Goal: Task Accomplishment & Management: Manage account settings

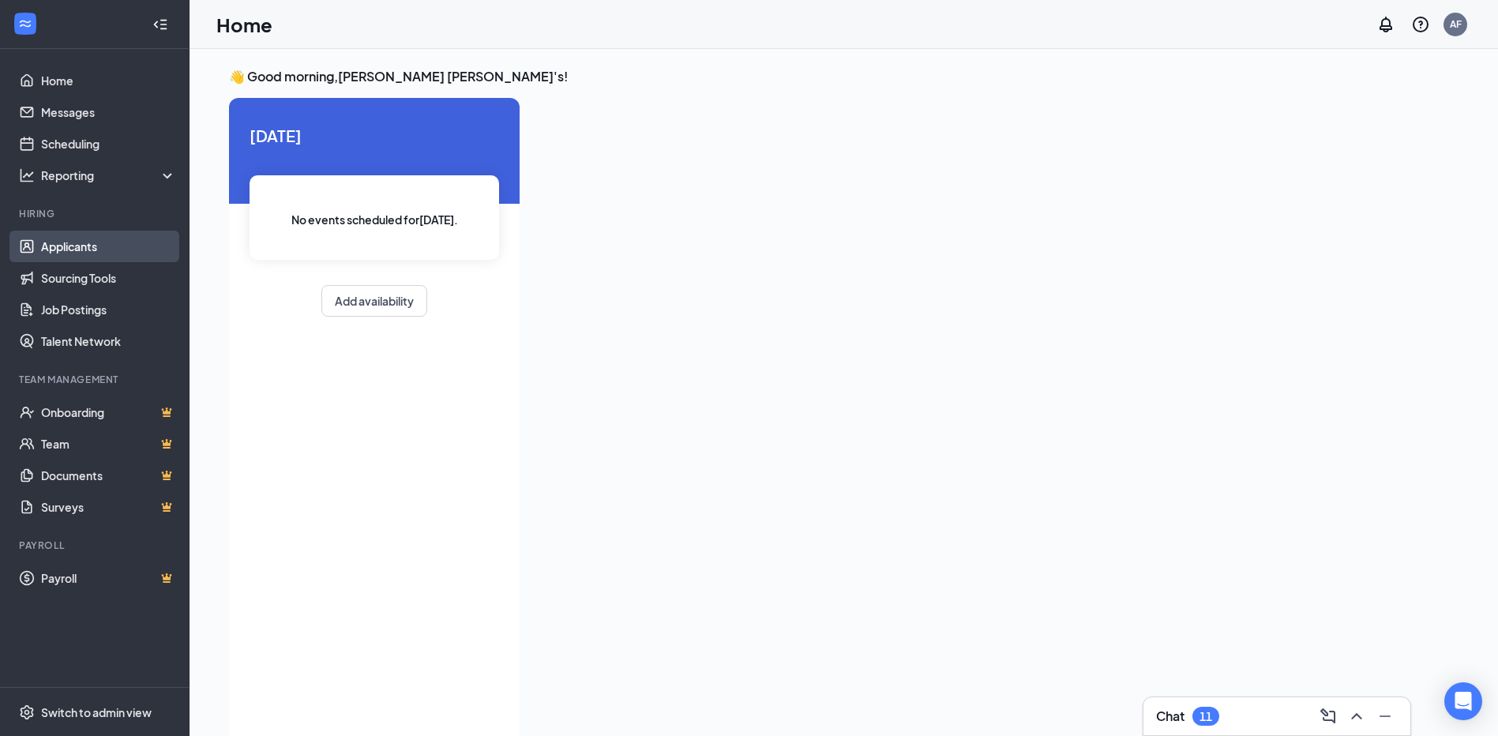
click at [95, 235] on link "Applicants" at bounding box center [108, 247] width 135 height 32
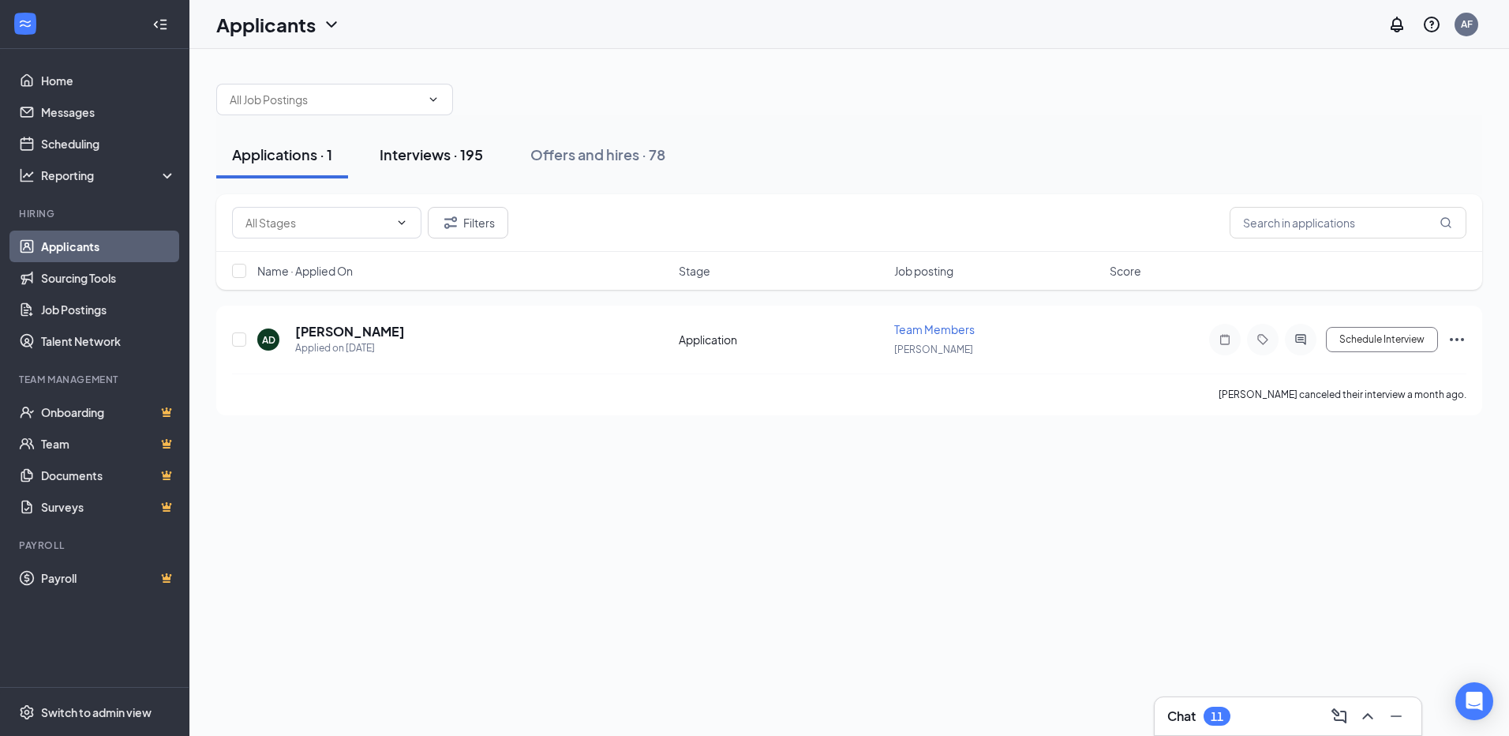
click at [429, 141] on button "Interviews · 195" at bounding box center [431, 154] width 135 height 47
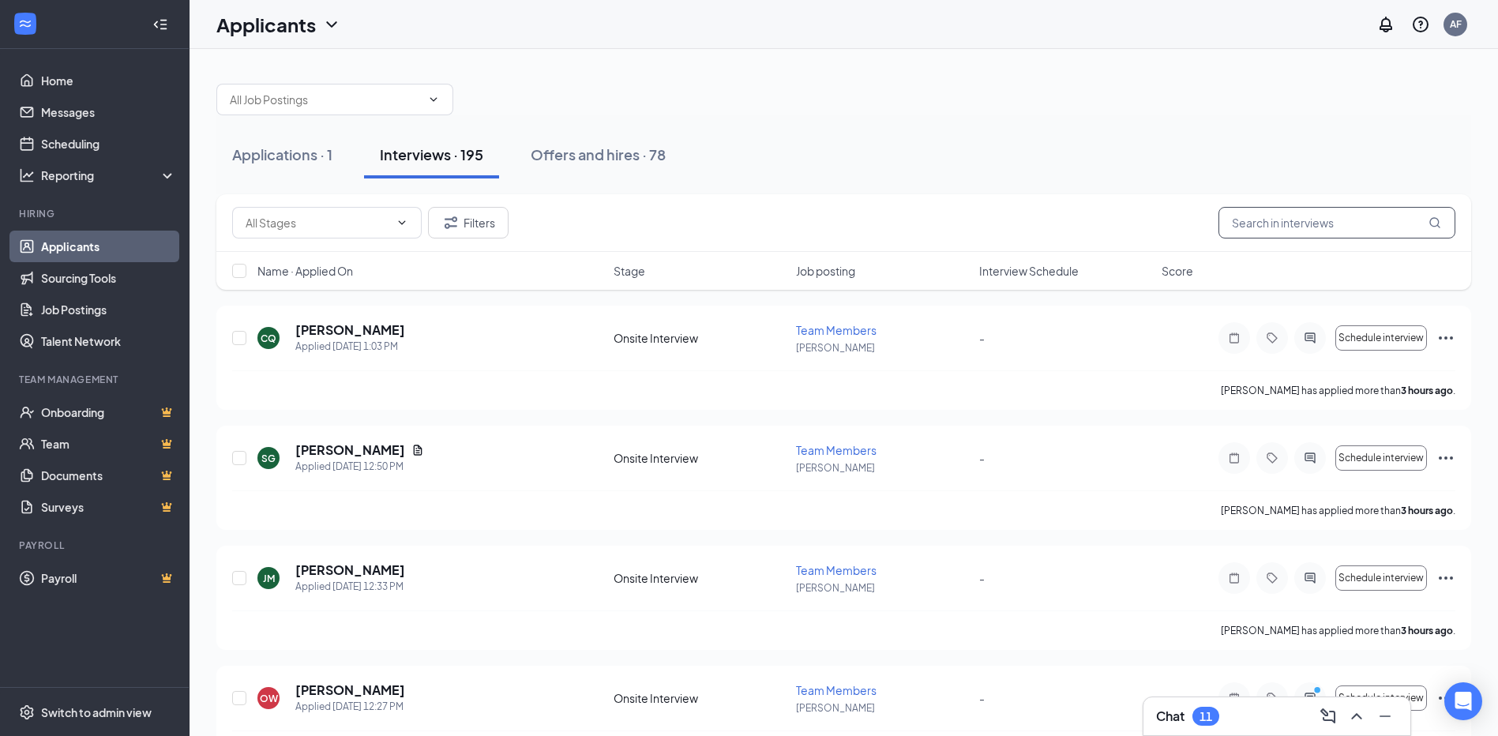
click at [1301, 221] on input "text" at bounding box center [1336, 223] width 237 height 32
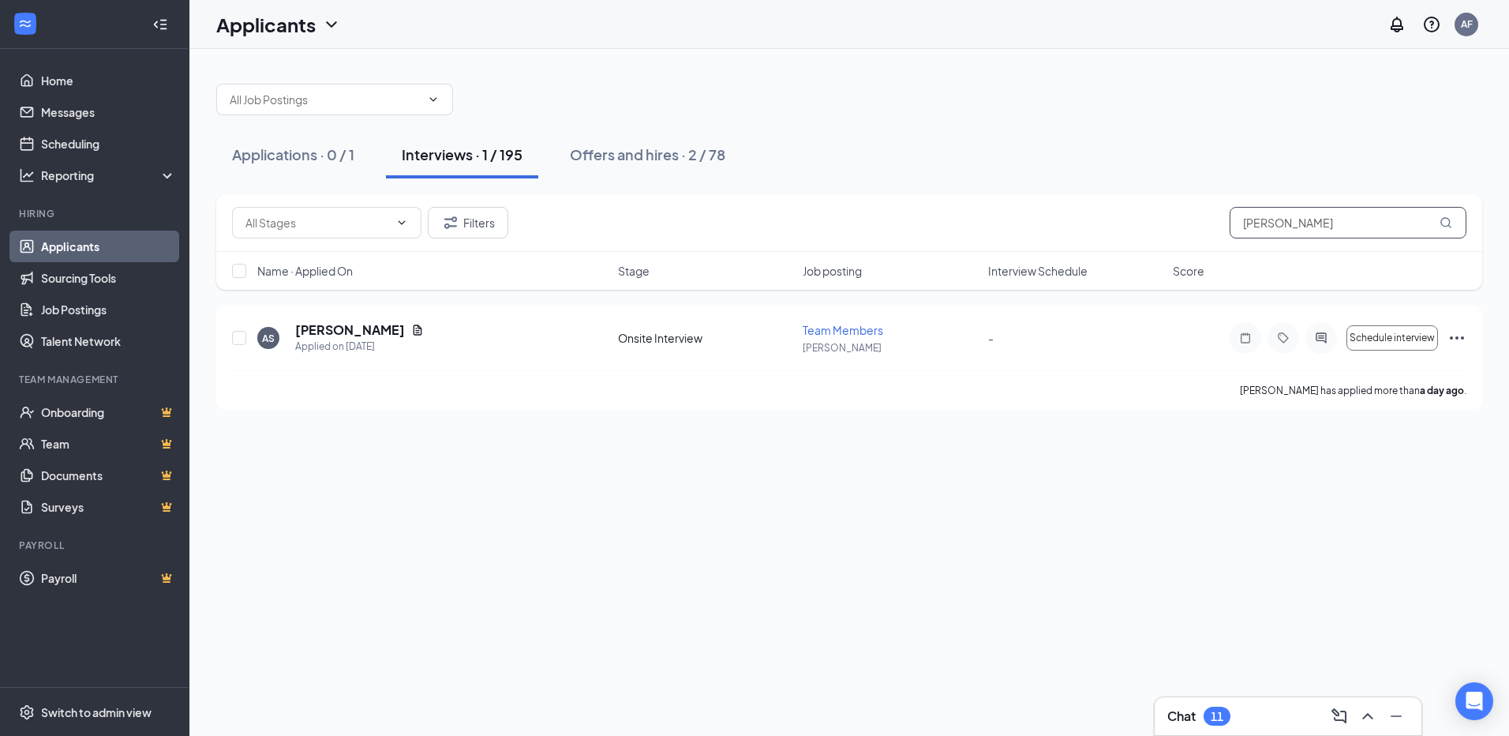
type input "[PERSON_NAME]"
click at [280, 171] on button "Applications · 0 / 1" at bounding box center [293, 154] width 154 height 47
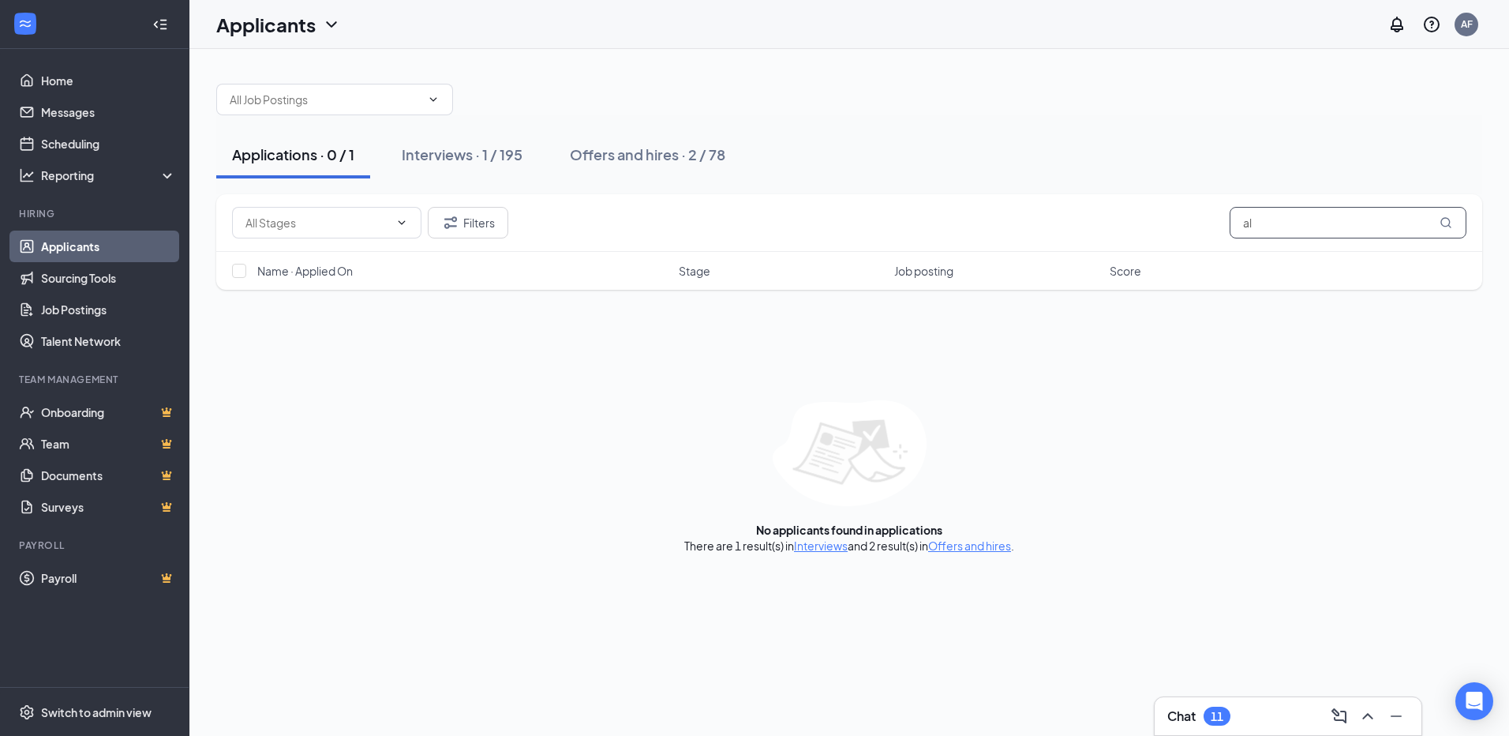
type input "a"
click at [1183, 215] on div "Filters" at bounding box center [849, 223] width 1235 height 32
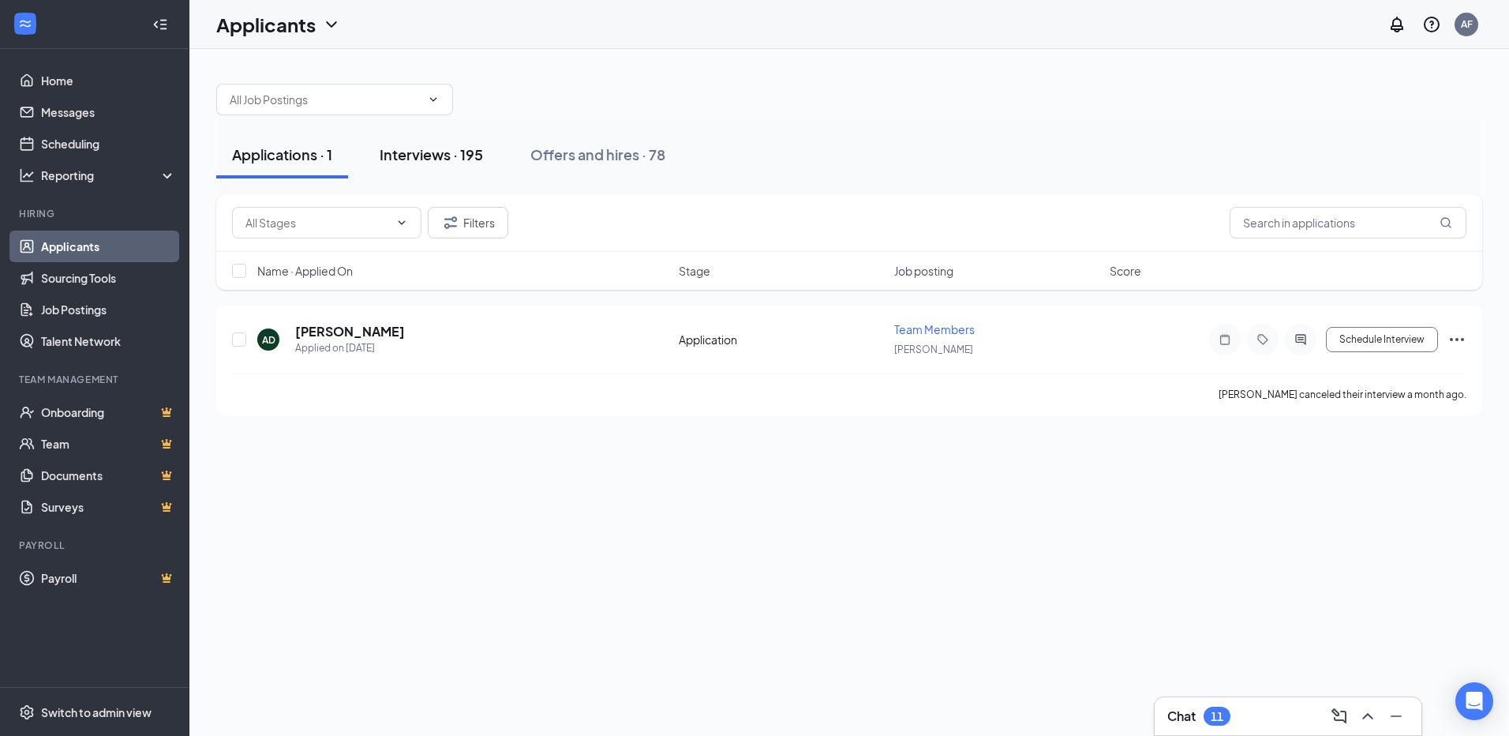
click at [457, 157] on div "Interviews · 195" at bounding box center [431, 154] width 103 height 20
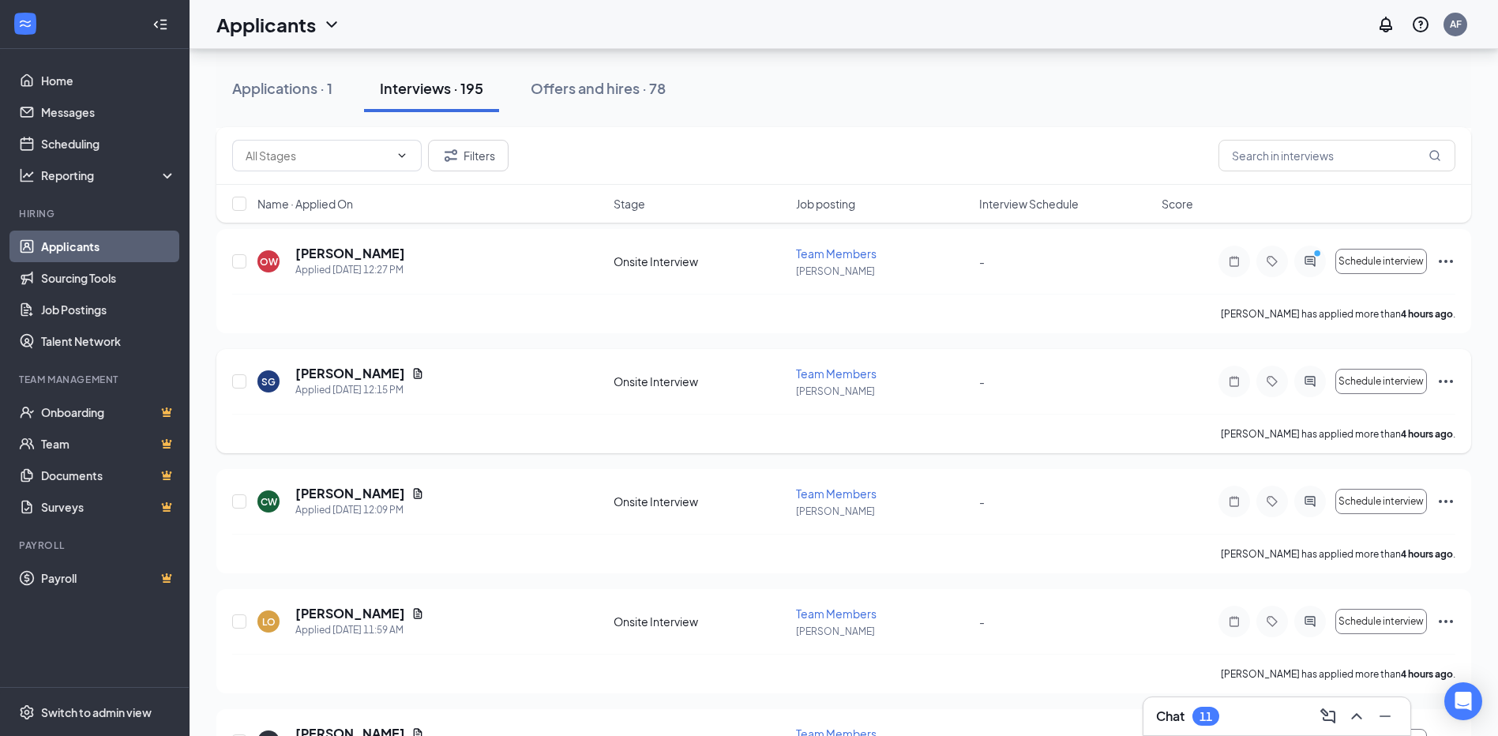
scroll to position [553, 0]
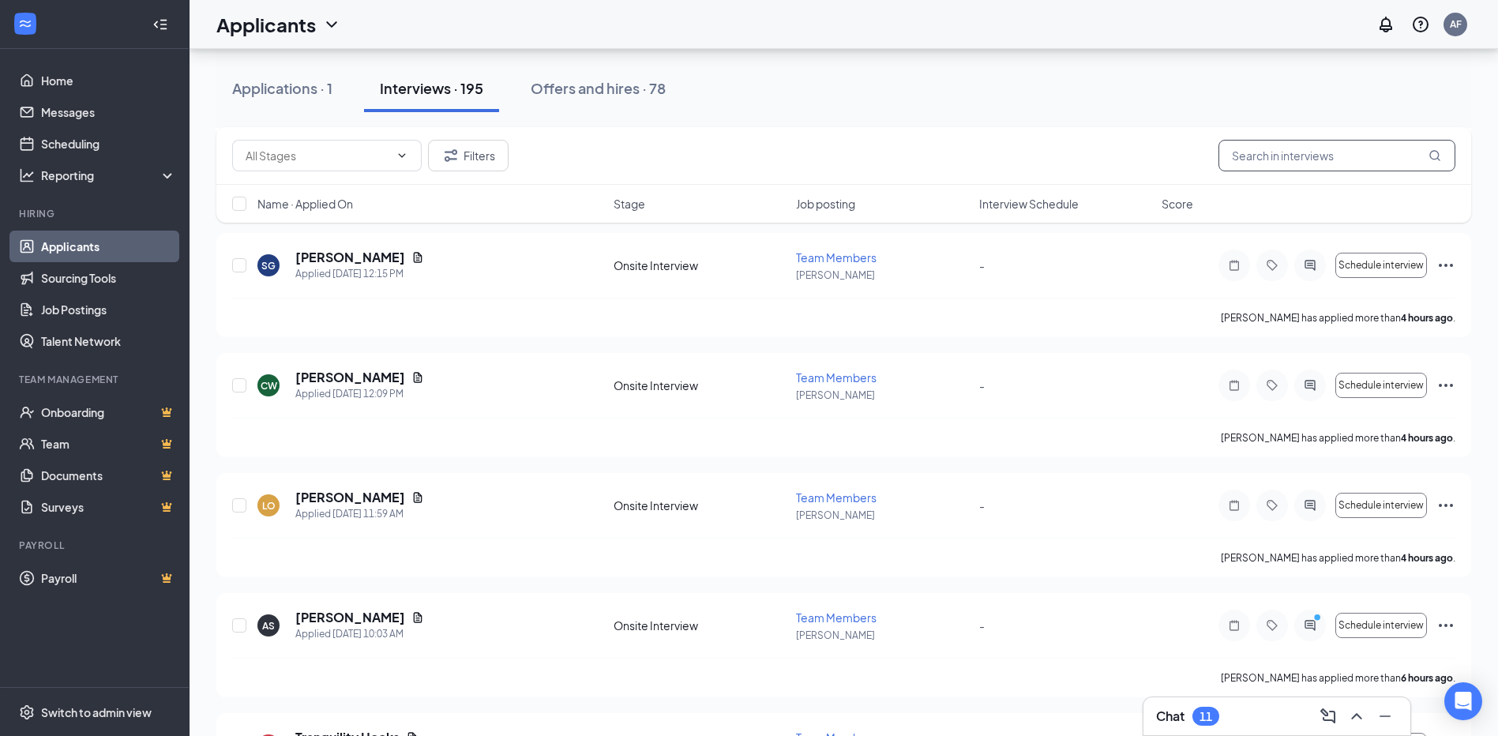
click at [1272, 144] on input "text" at bounding box center [1336, 156] width 237 height 32
type input "[PERSON_NAME]"
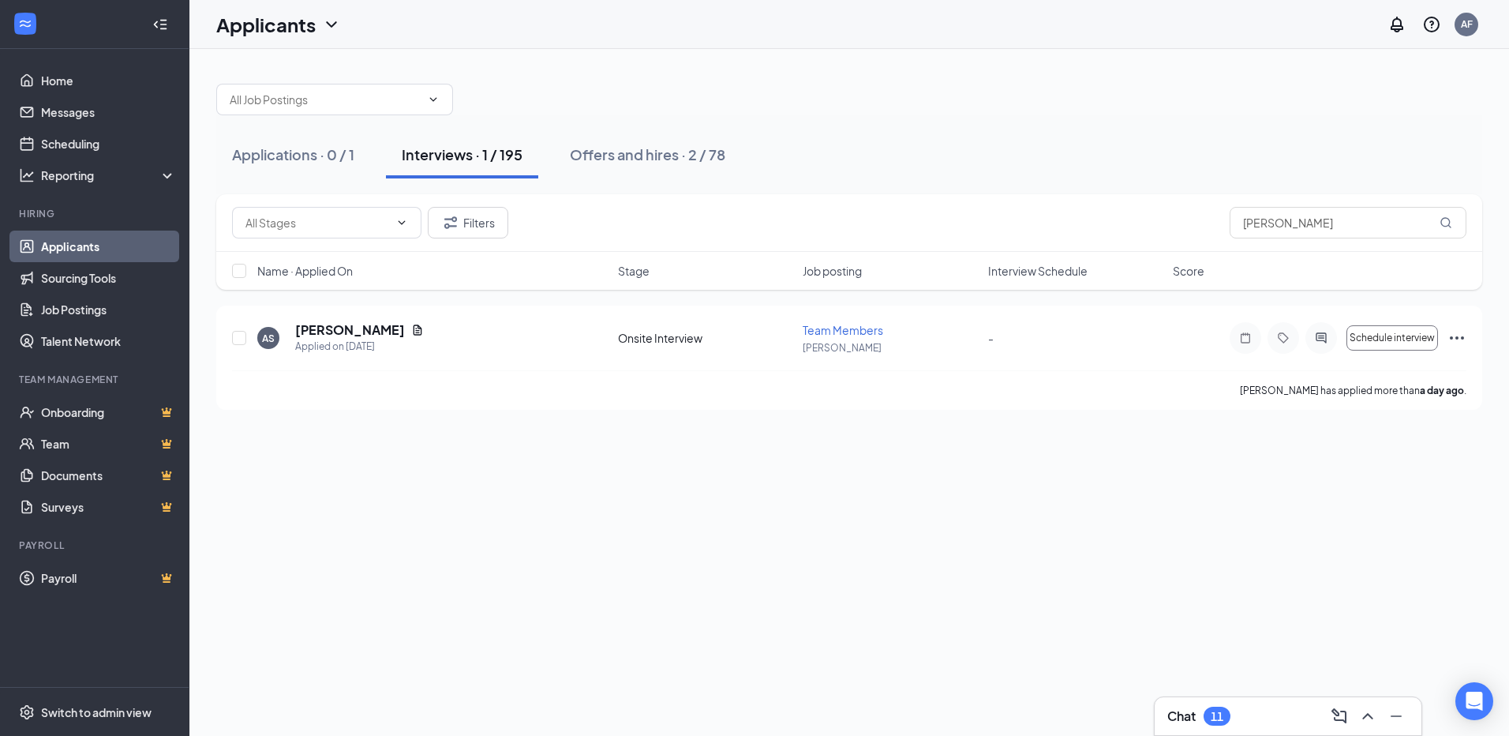
click at [1198, 726] on div "Chat 11" at bounding box center [1289, 715] width 242 height 25
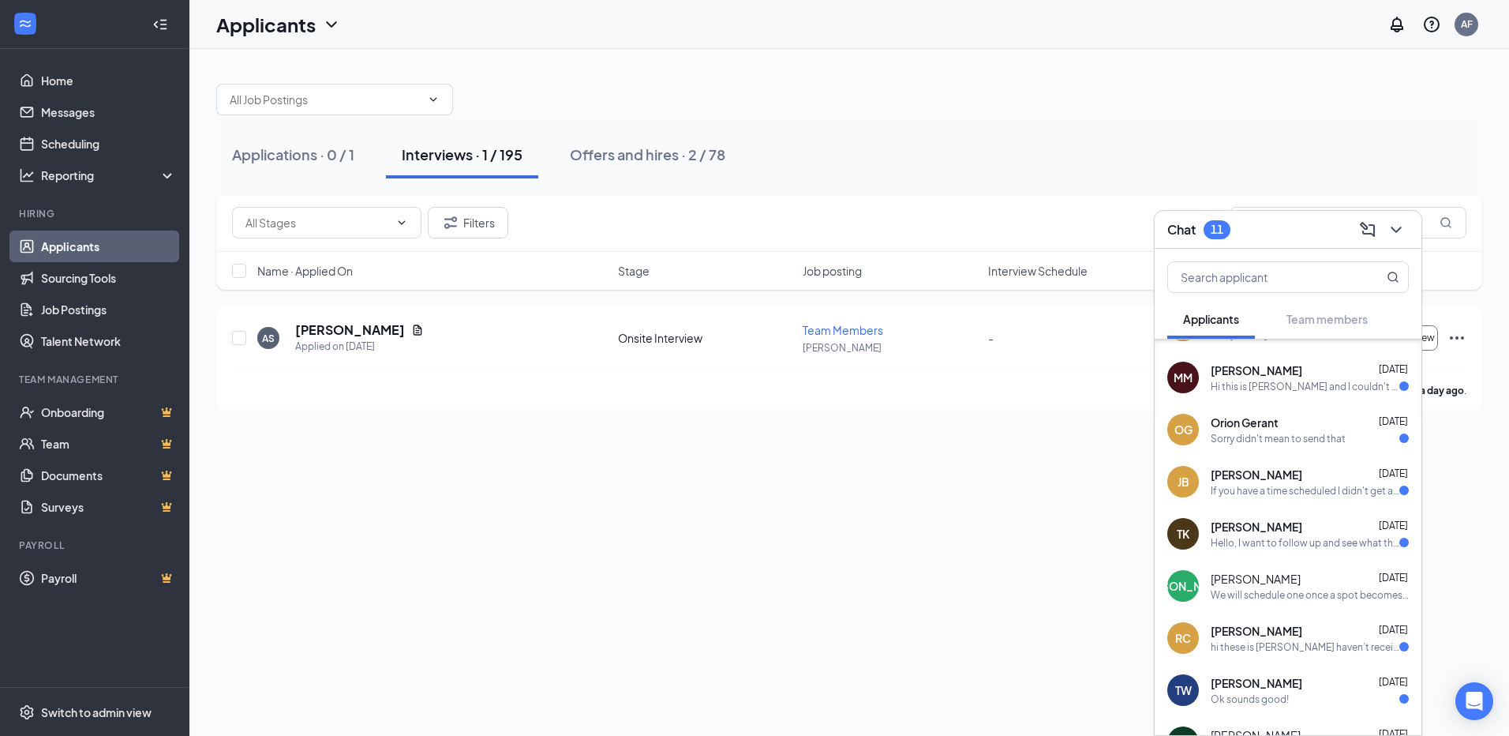
scroll to position [126, 0]
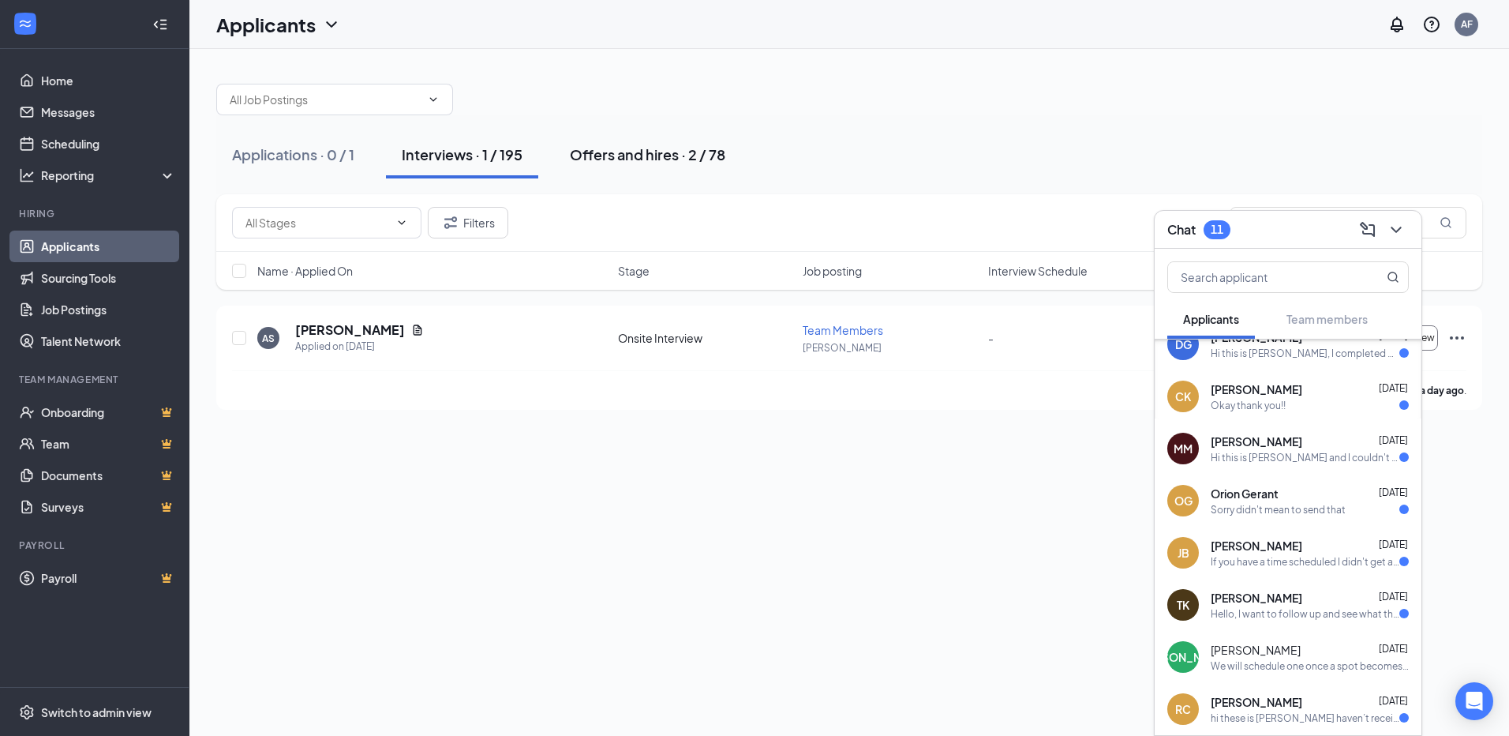
click at [583, 164] on button "Offers and hires · 2 / 78" at bounding box center [647, 154] width 187 height 47
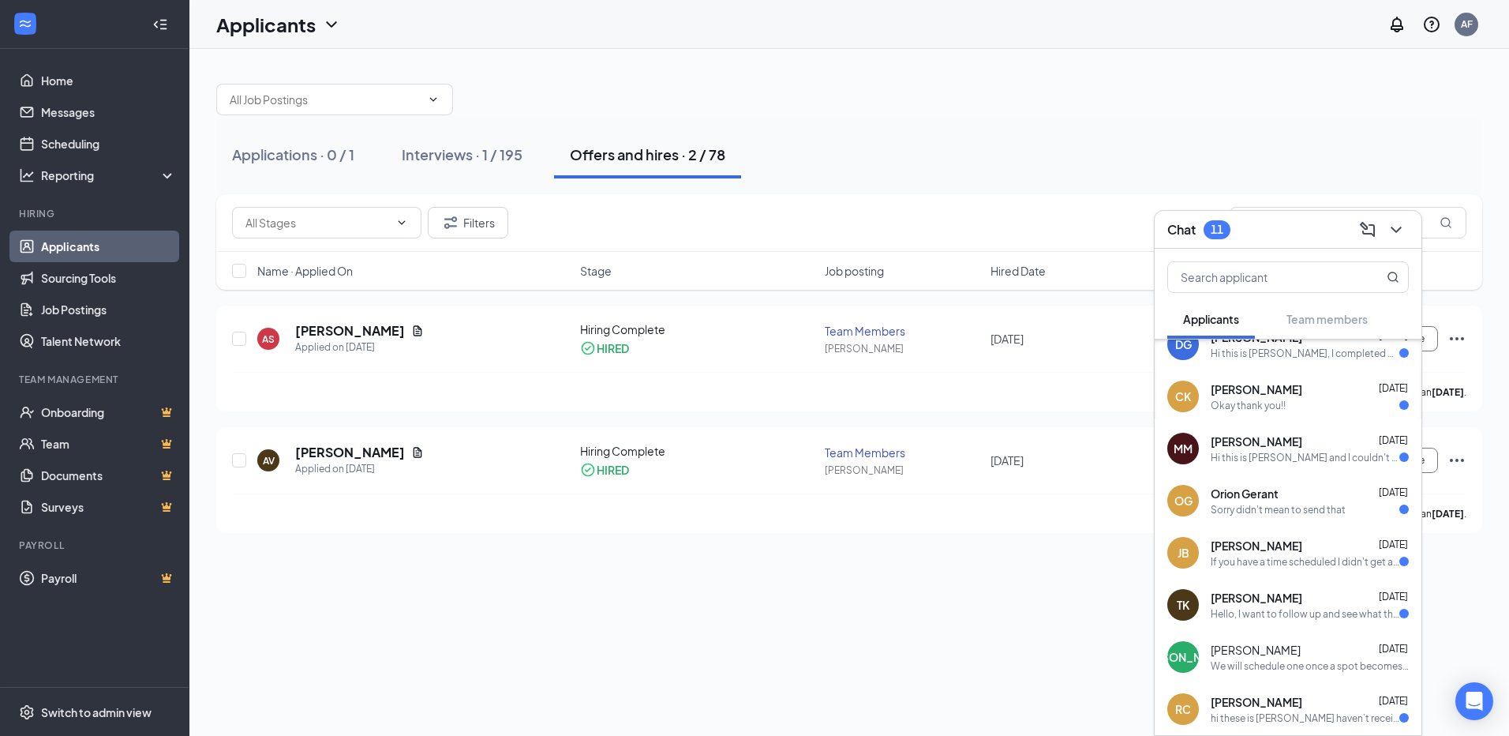
click at [448, 648] on div "Applications · 0 / 1 Interviews · 1 / 195 Offers and hires · 2 / 78 Filters [PE…" at bounding box center [849, 392] width 1320 height 687
click at [1407, 238] on div at bounding box center [1395, 229] width 28 height 25
click at [1404, 233] on icon "ChevronDown" at bounding box center [1396, 229] width 19 height 19
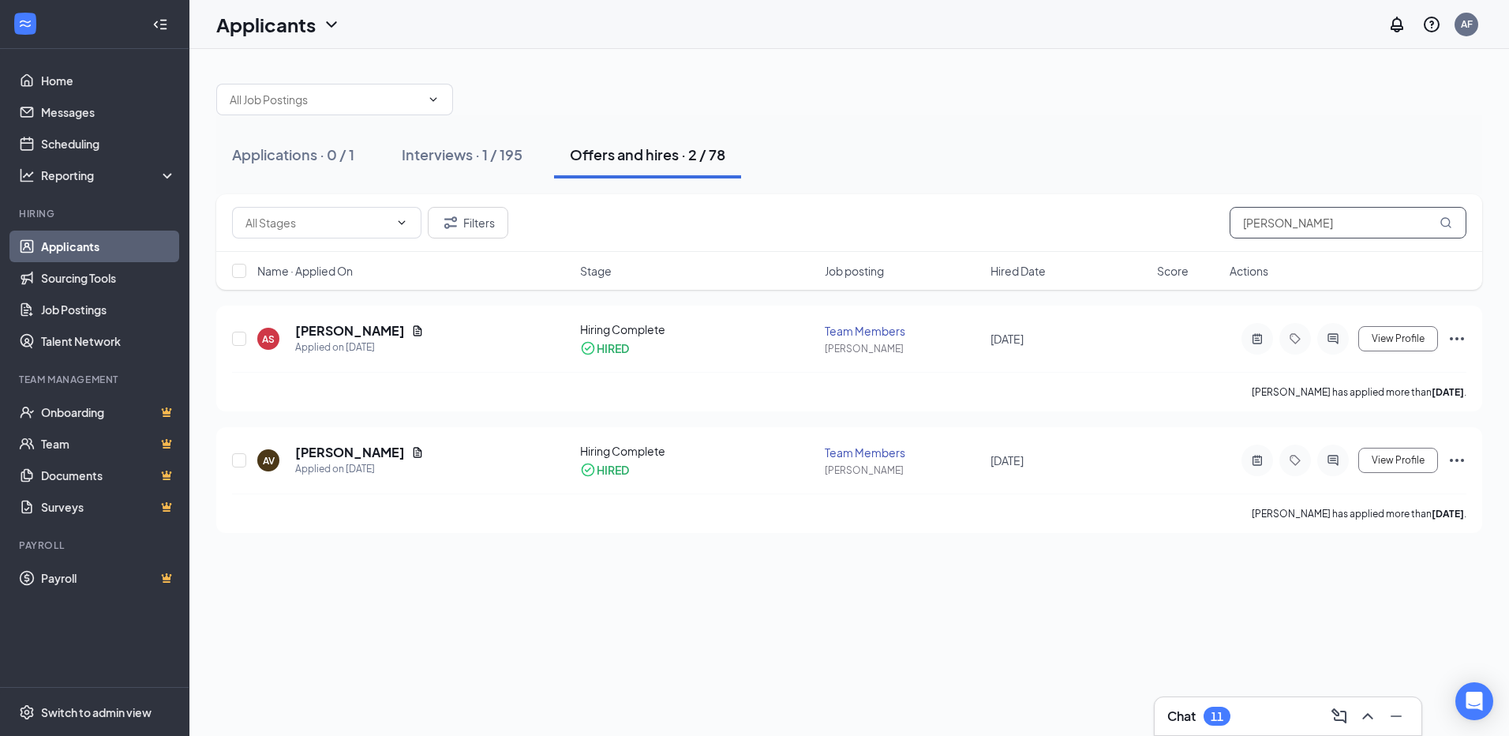
click at [1397, 223] on input "[PERSON_NAME]" at bounding box center [1348, 223] width 237 height 32
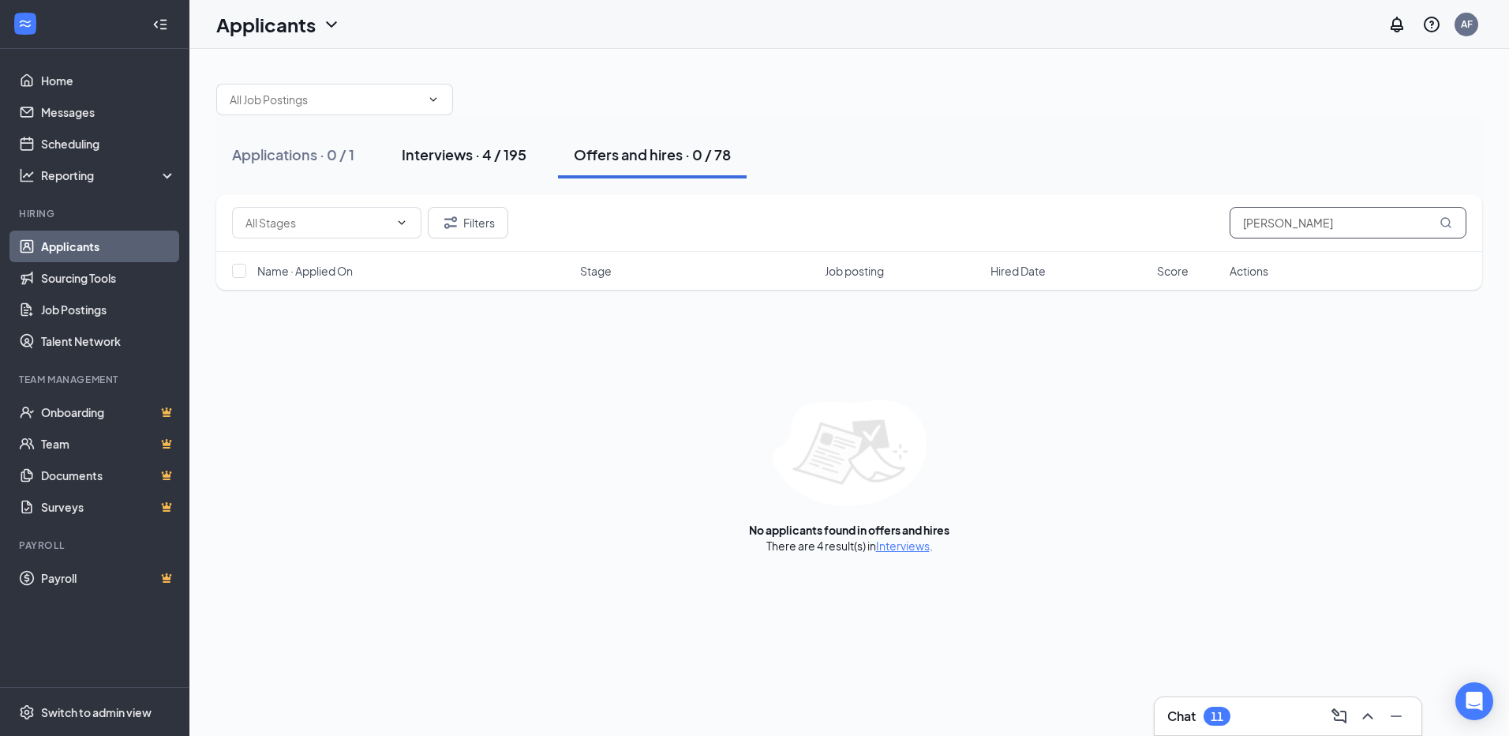
type input "[PERSON_NAME]"
click at [447, 159] on div "Interviews · 4 / 195" at bounding box center [464, 154] width 125 height 20
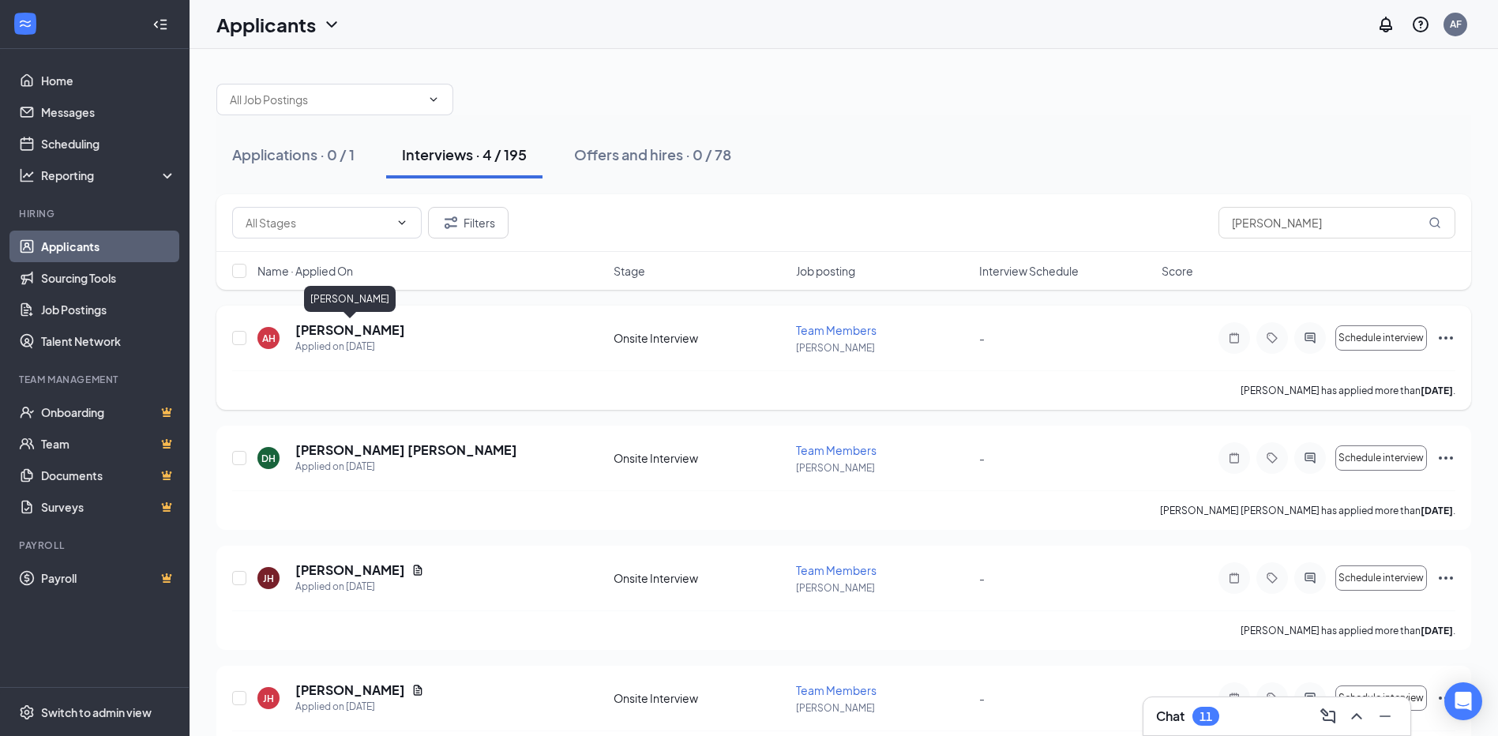
click at [381, 333] on h5 "[PERSON_NAME]" at bounding box center [350, 329] width 110 height 17
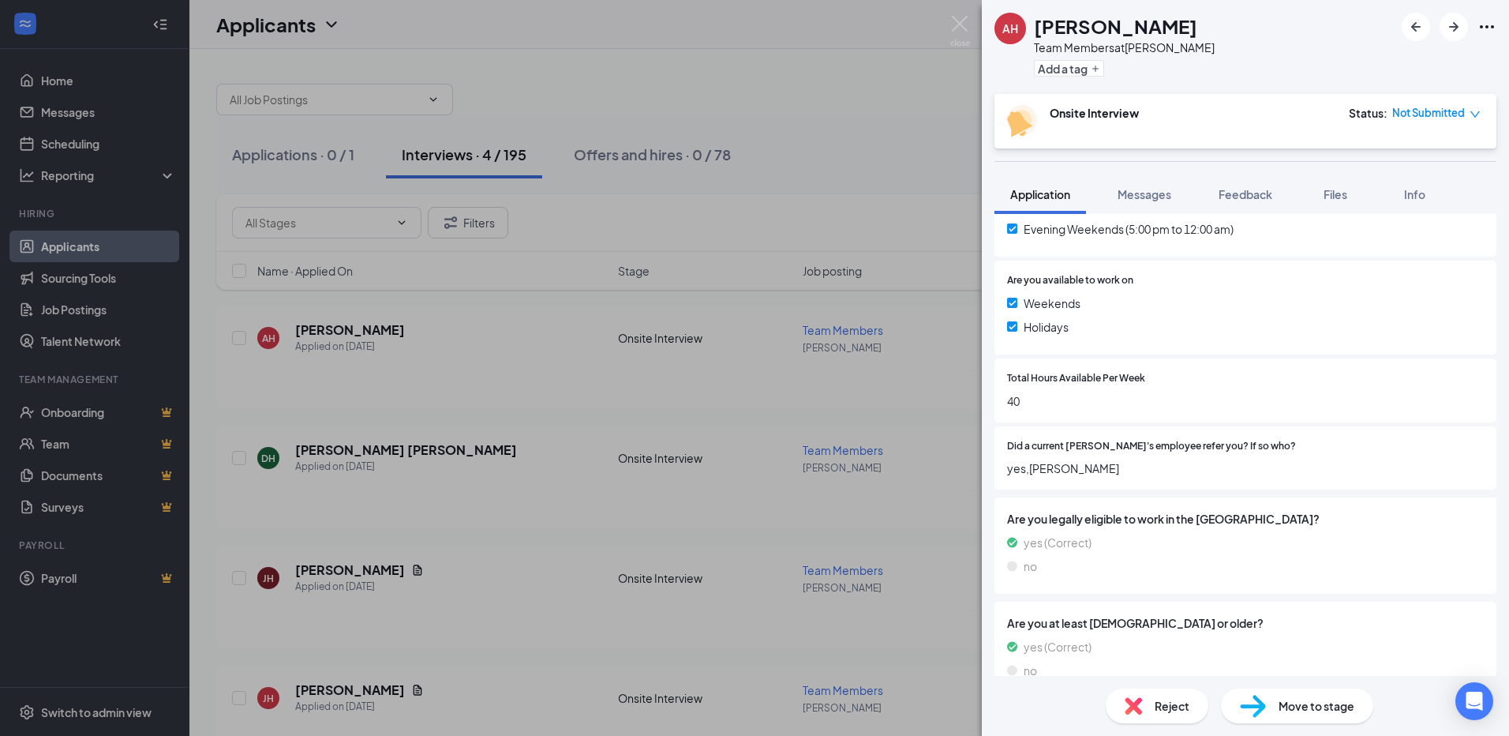
scroll to position [704, 0]
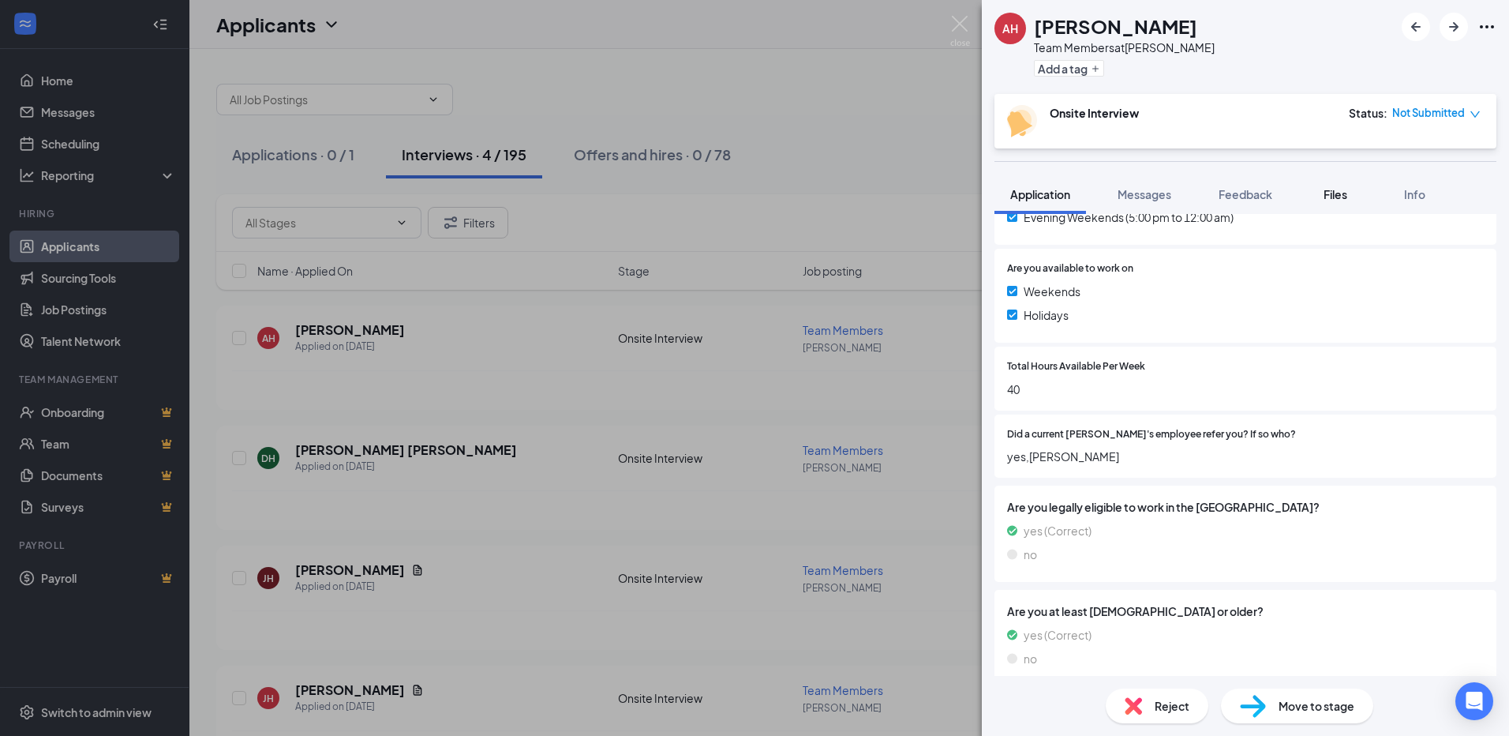
click at [1352, 207] on button "Files" at bounding box center [1335, 193] width 63 height 39
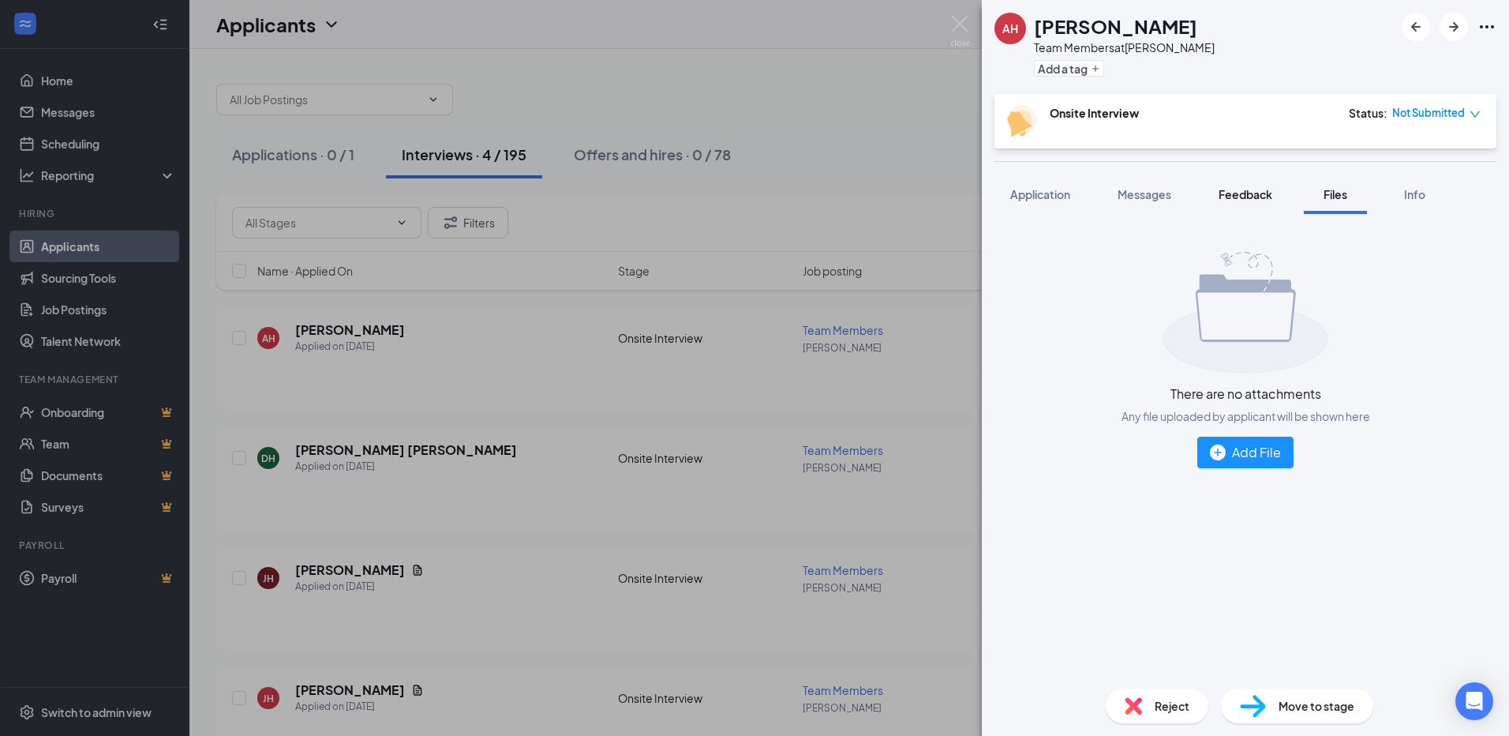
click at [1209, 207] on button "Feedback" at bounding box center [1245, 193] width 85 height 39
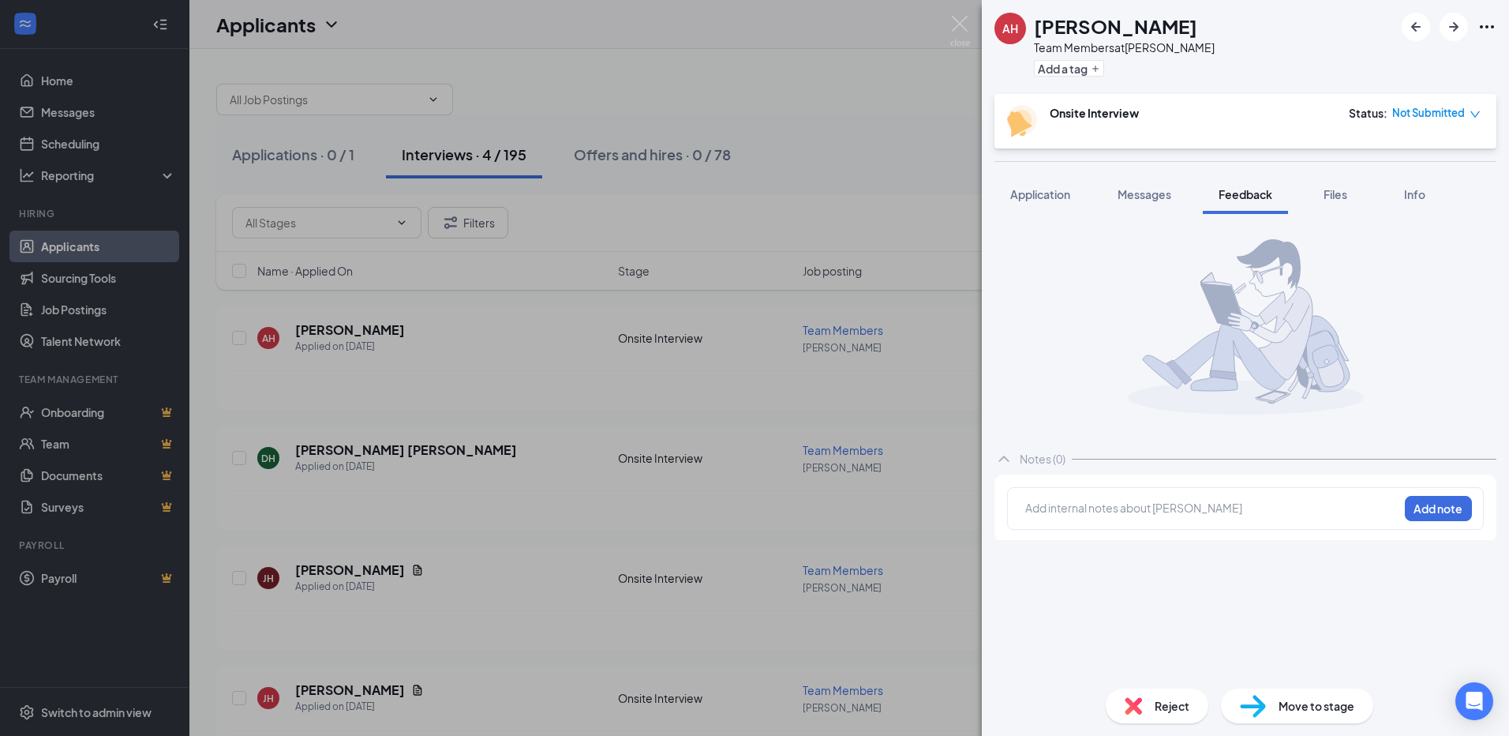
click at [1163, 204] on button "Messages" at bounding box center [1144, 193] width 85 height 39
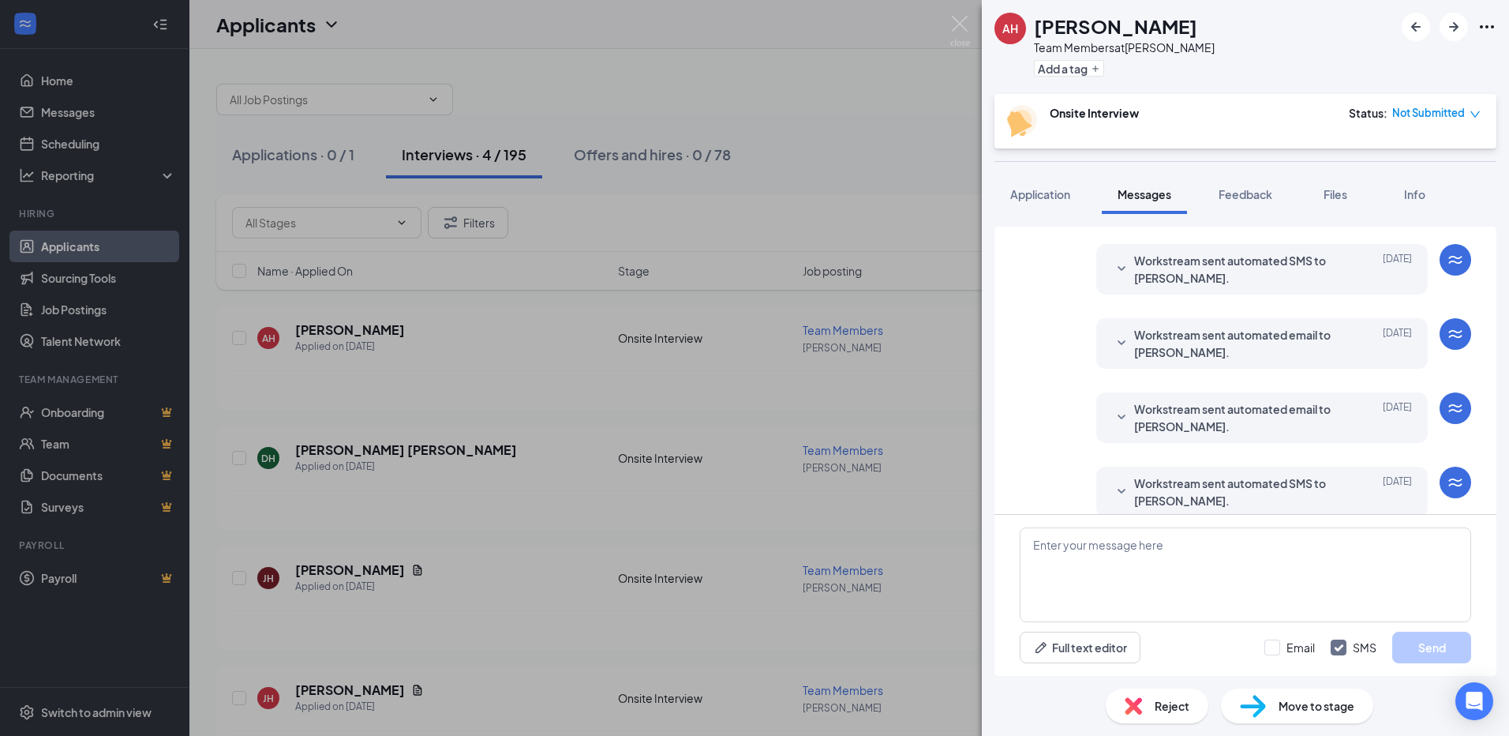
scroll to position [261, 0]
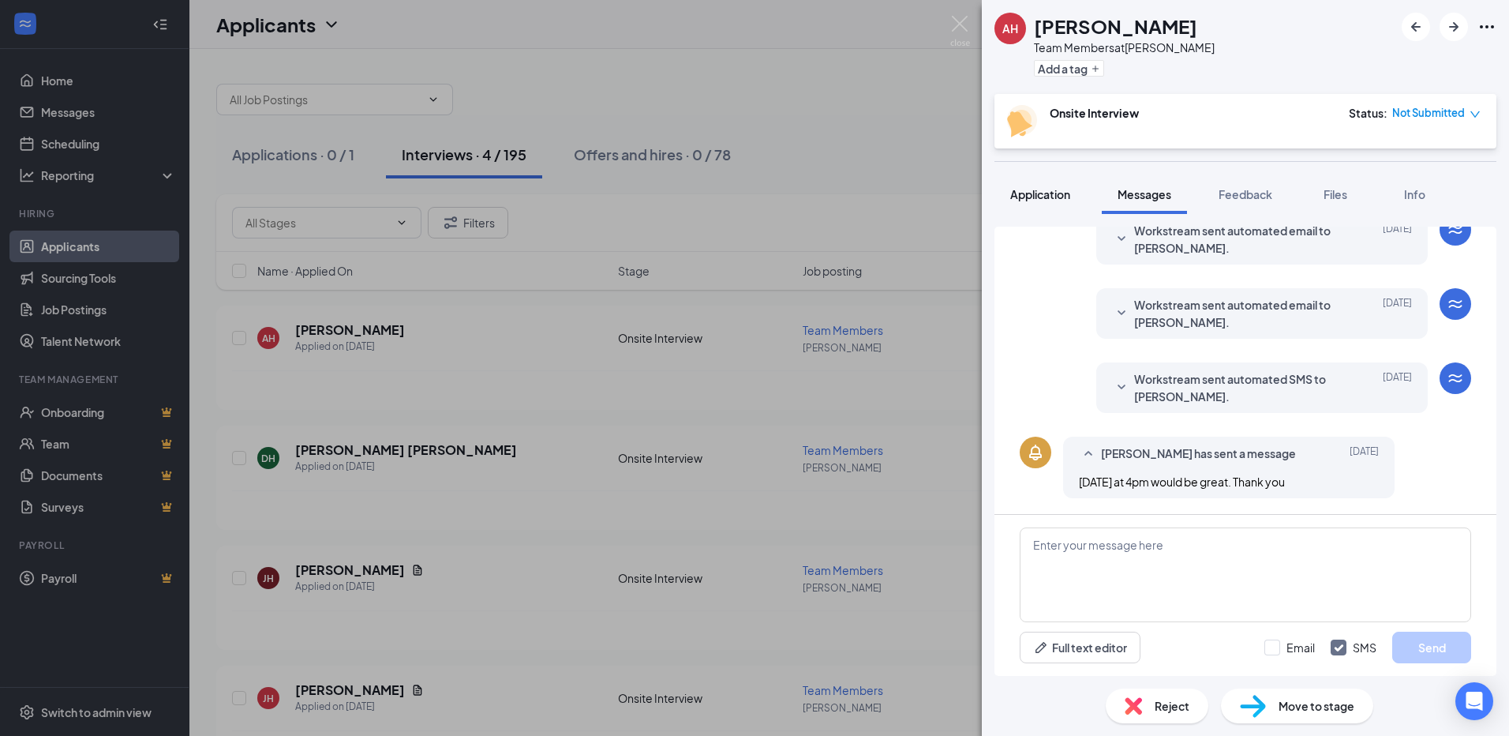
click at [1022, 184] on button "Application" at bounding box center [1041, 193] width 92 height 39
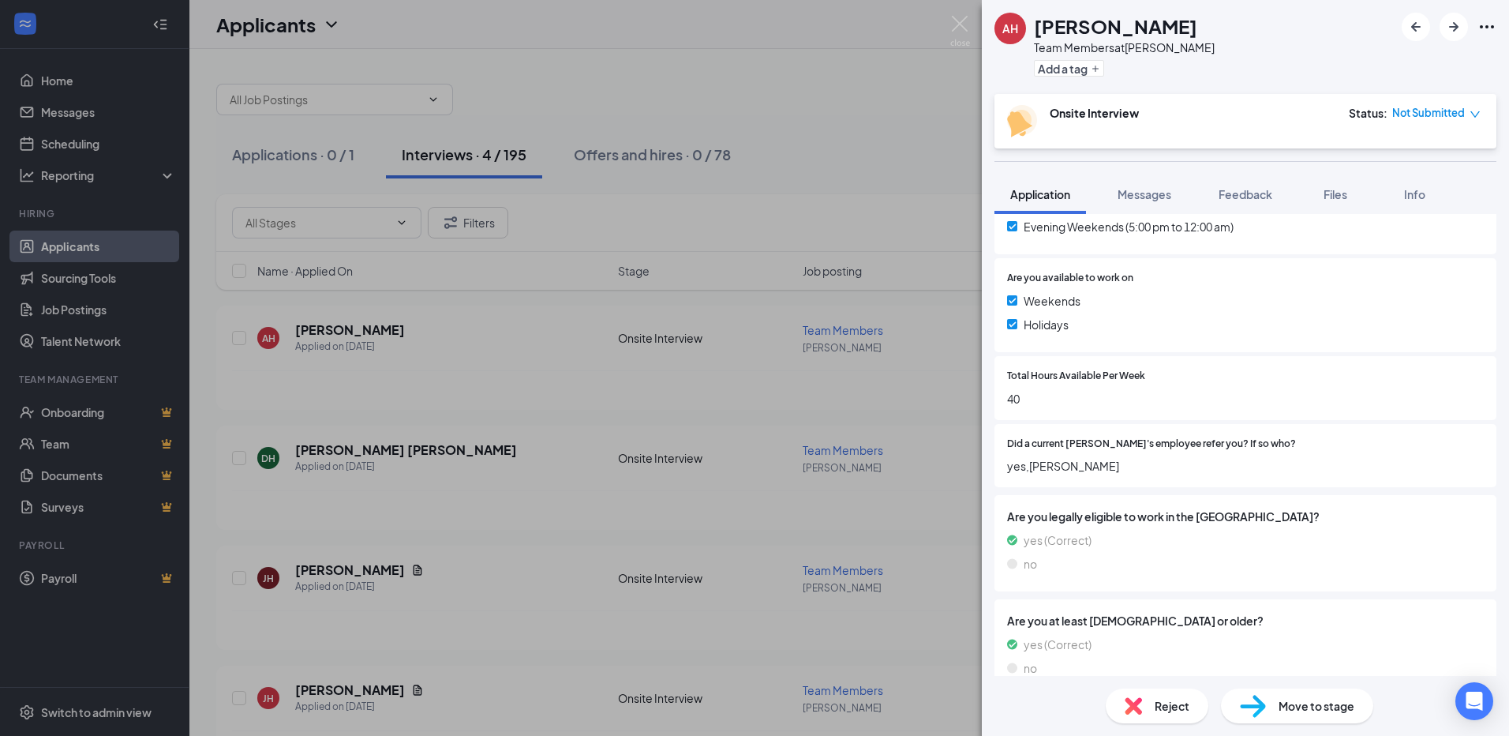
scroll to position [704, 0]
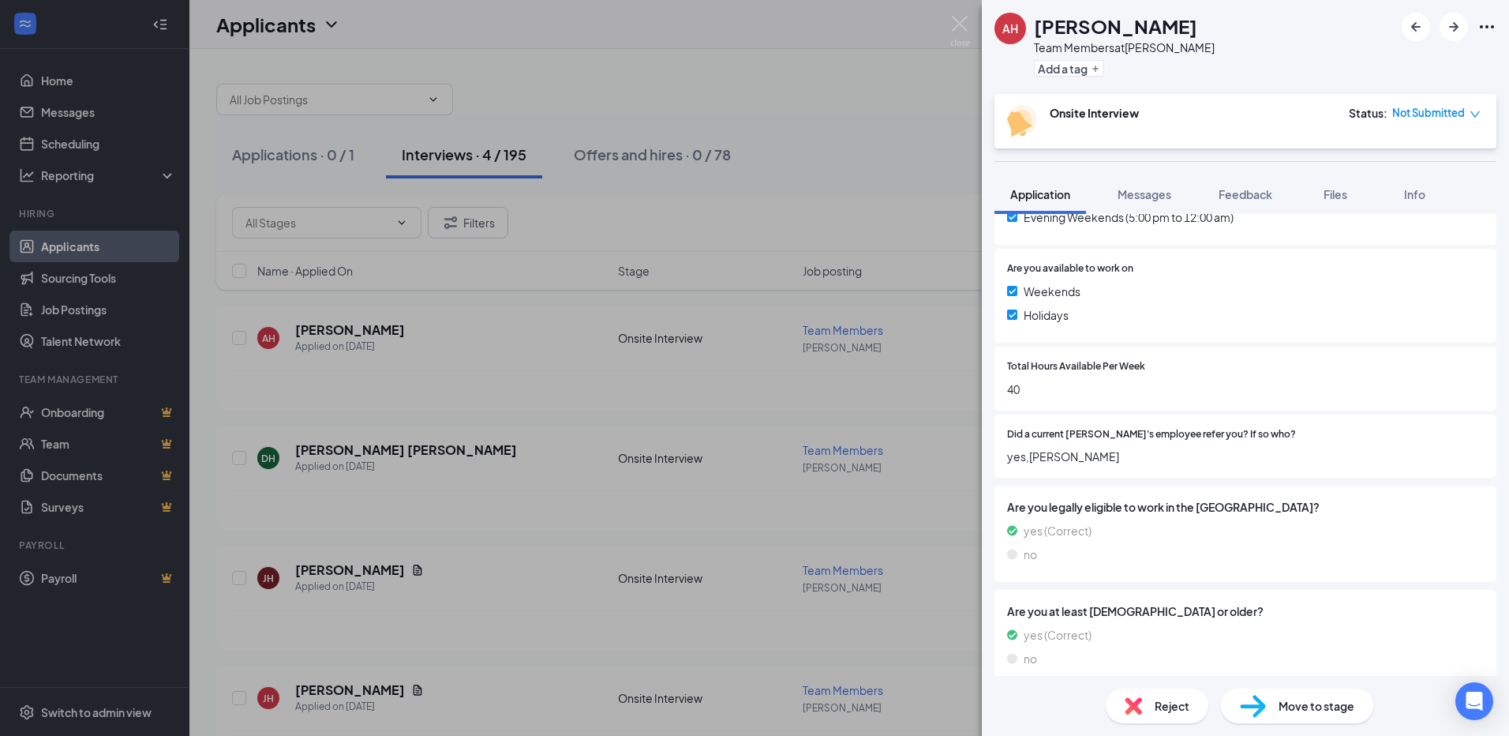
click at [743, 422] on div "AH [PERSON_NAME] Team Members at [PERSON_NAME] Add a tag Onsite Interview Statu…" at bounding box center [754, 368] width 1509 height 736
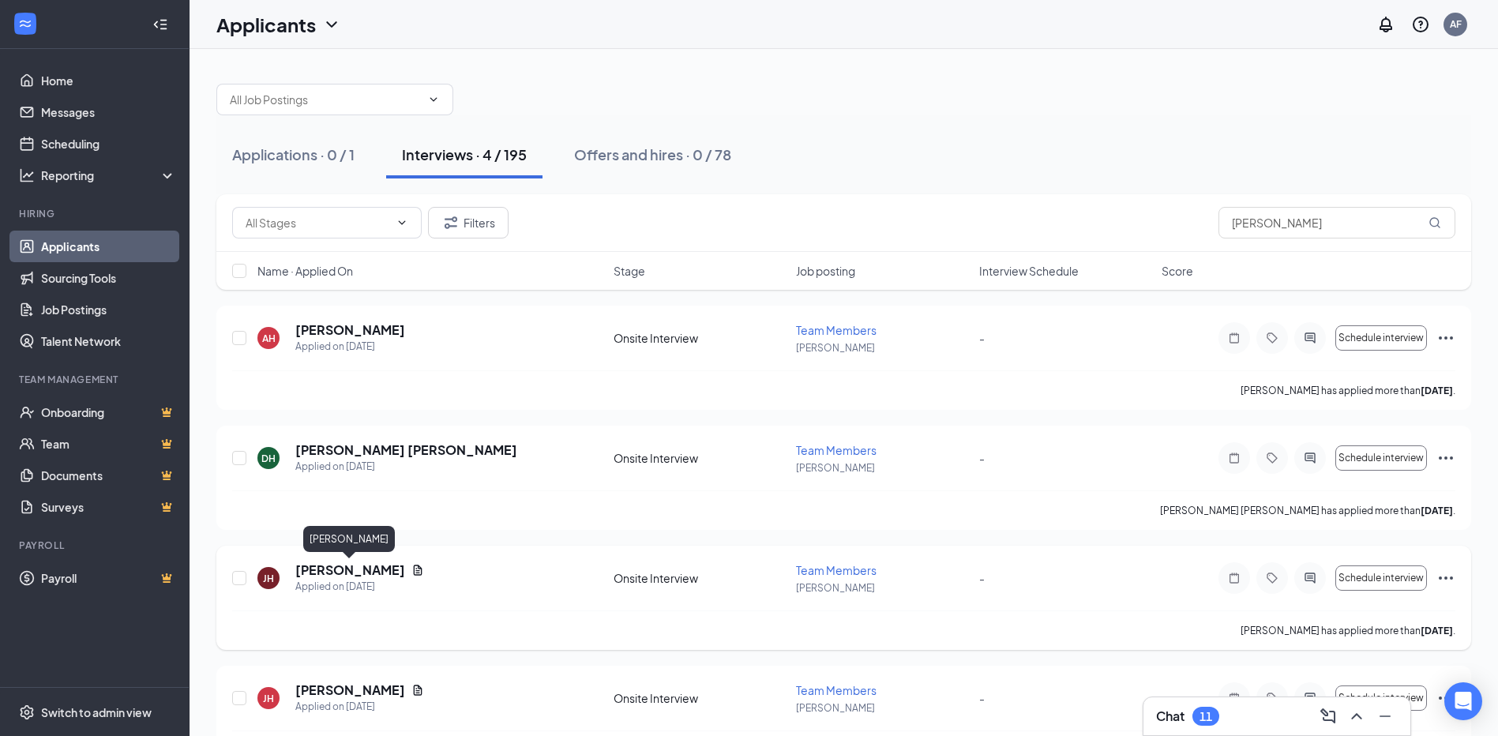
click at [357, 572] on h5 "[PERSON_NAME]" at bounding box center [350, 569] width 110 height 17
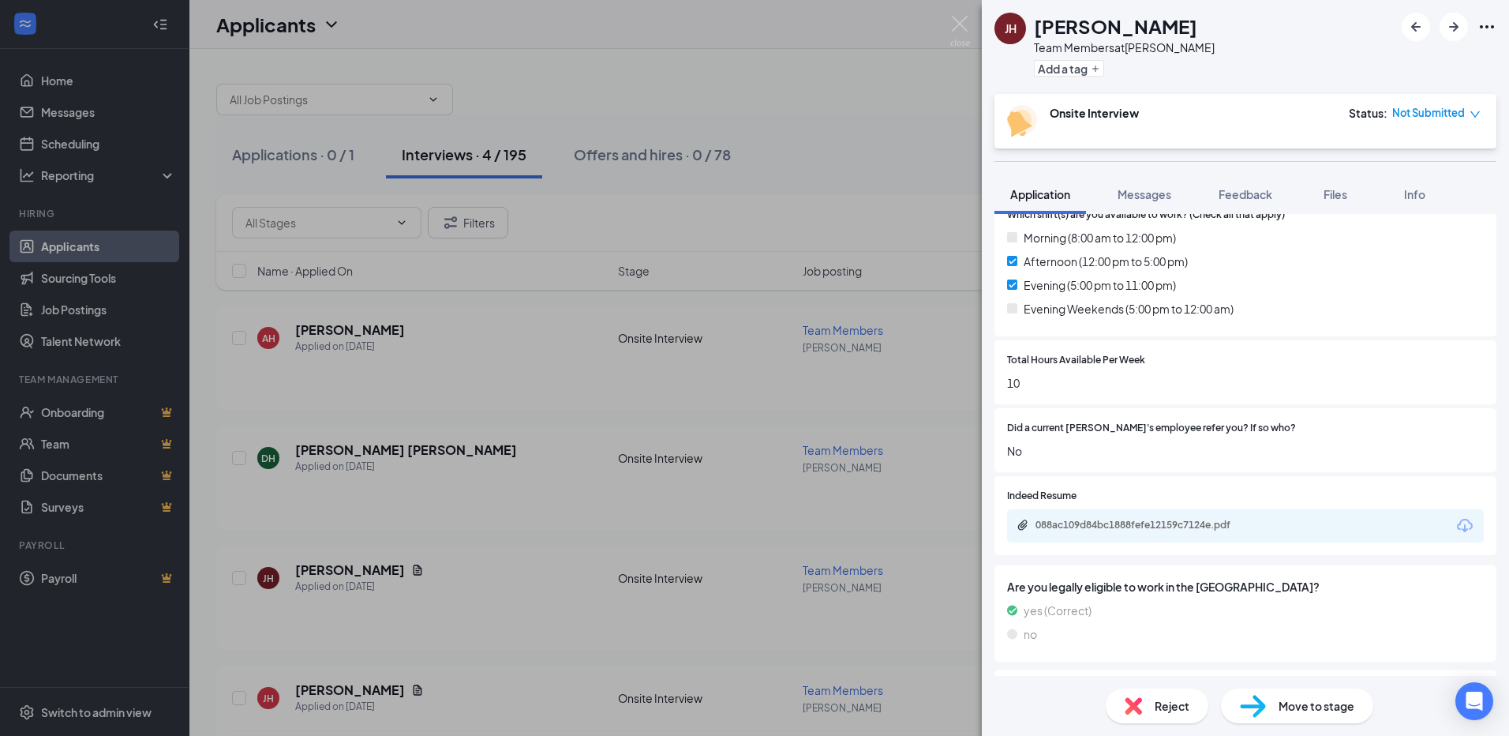
scroll to position [692, 0]
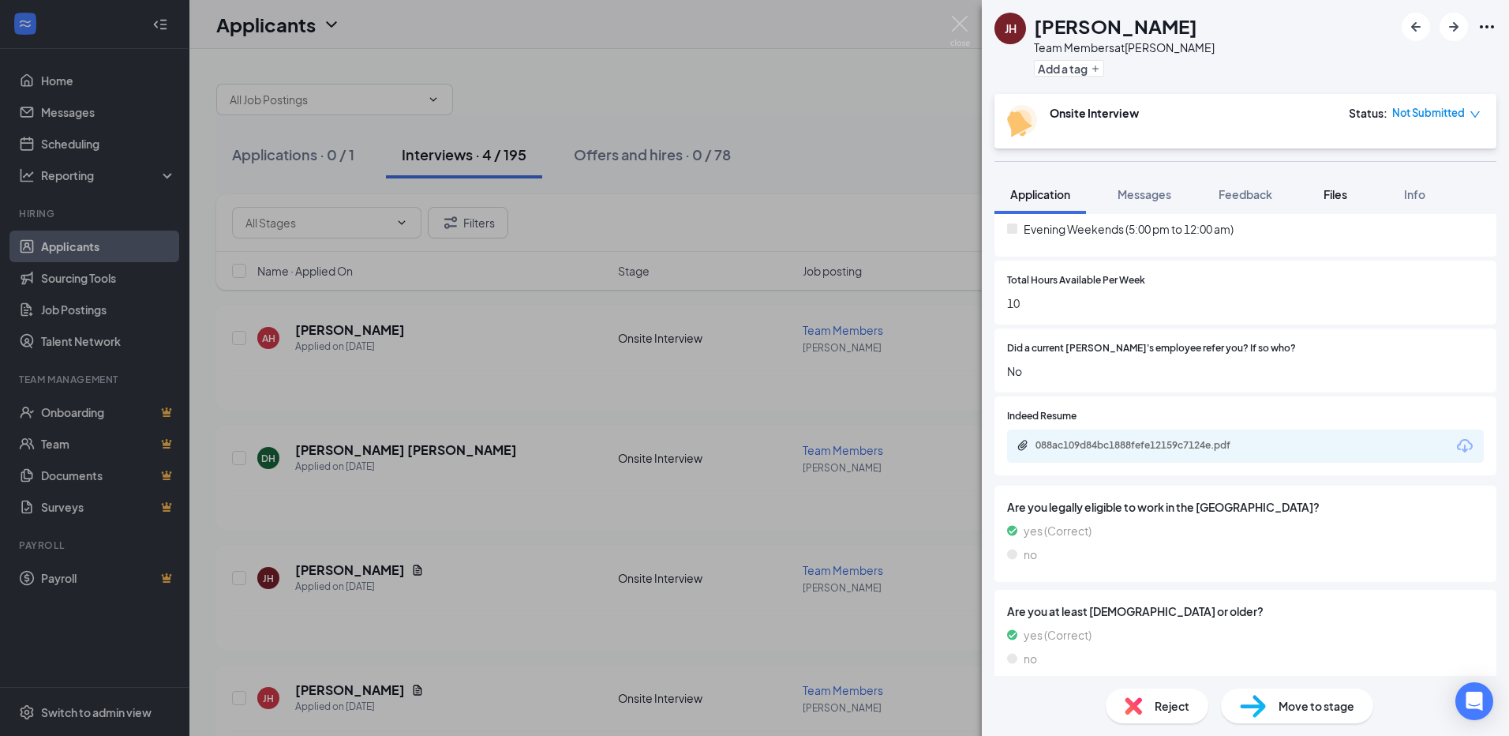
click at [1329, 182] on button "Files" at bounding box center [1335, 193] width 63 height 39
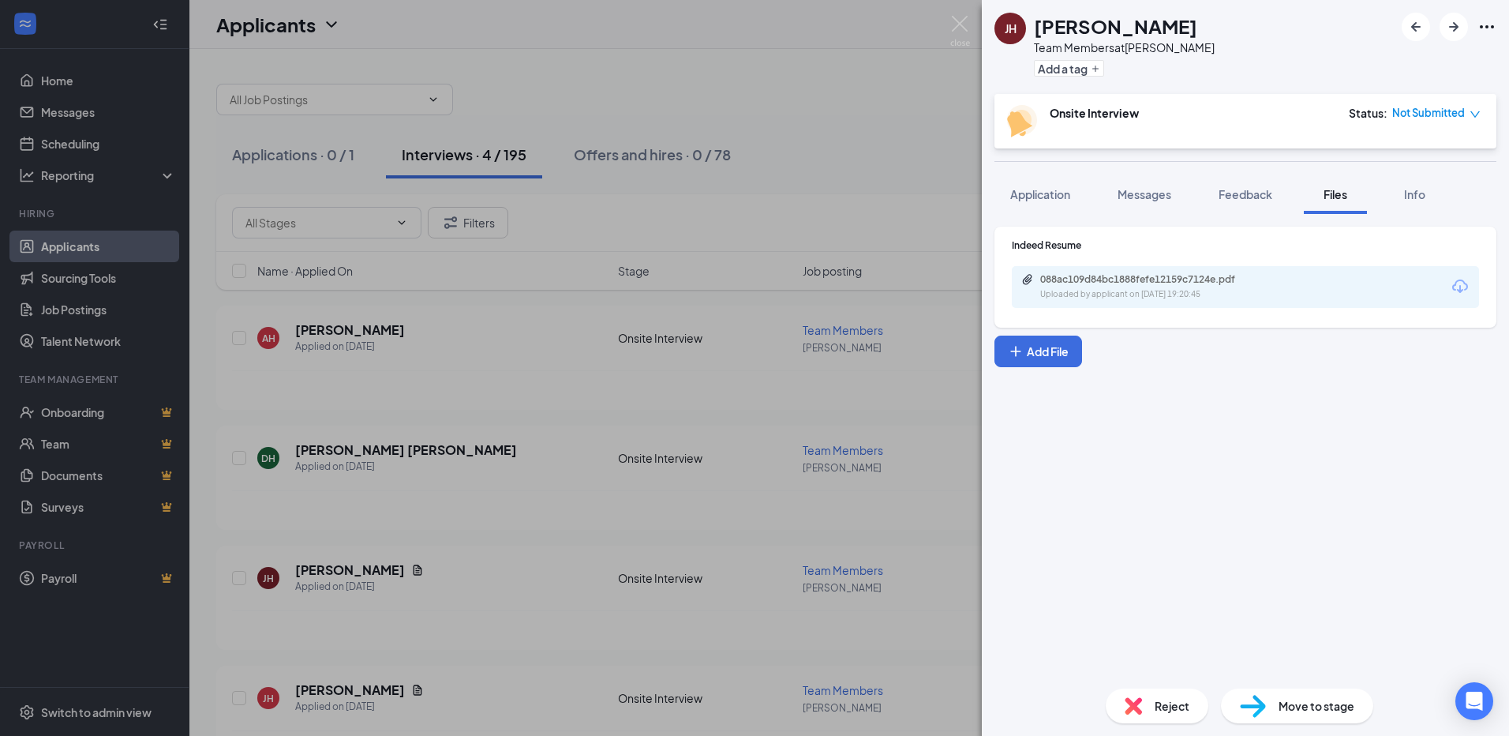
click at [1099, 192] on div "Application Messages Feedback Files Info" at bounding box center [1246, 193] width 502 height 39
click at [1122, 192] on span "Messages" at bounding box center [1145, 194] width 54 height 14
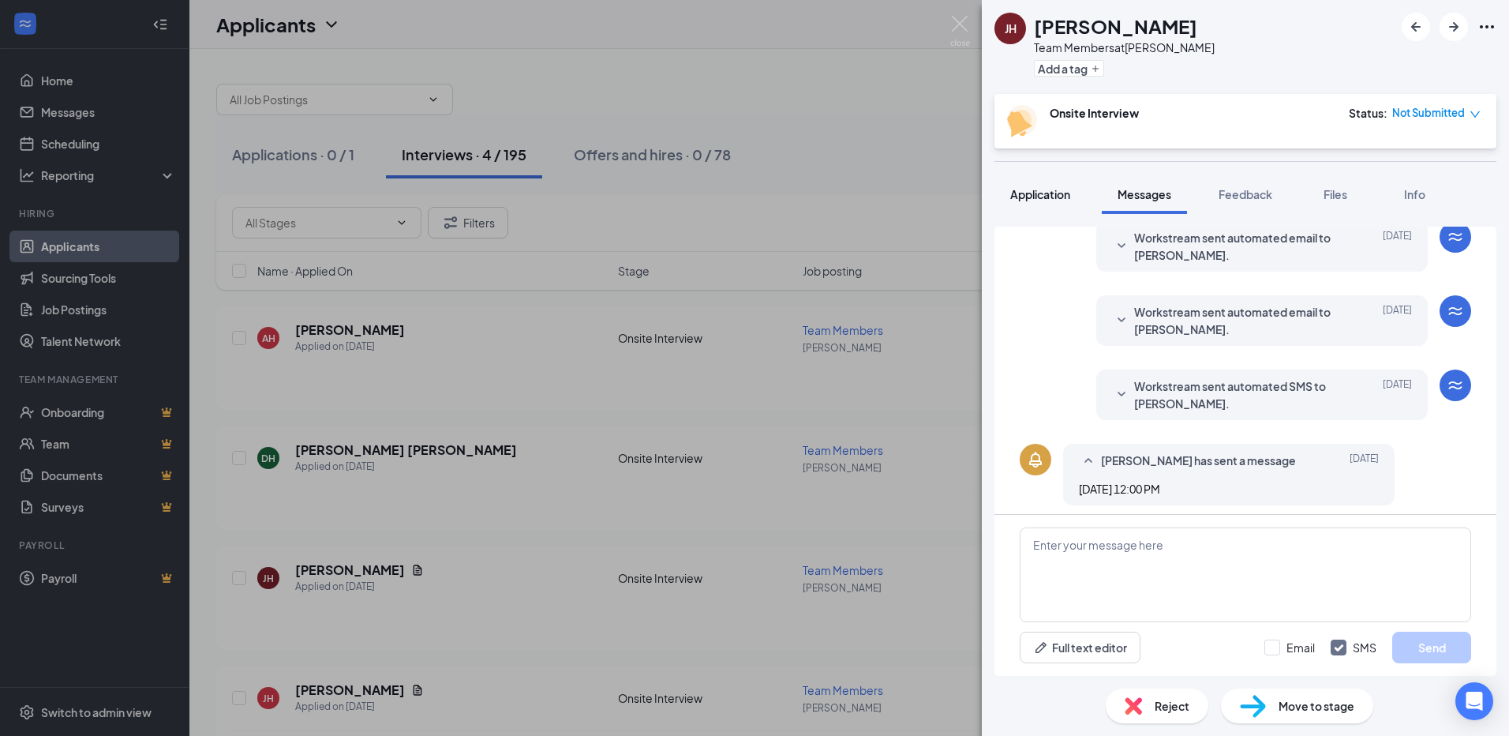
scroll to position [261, 0]
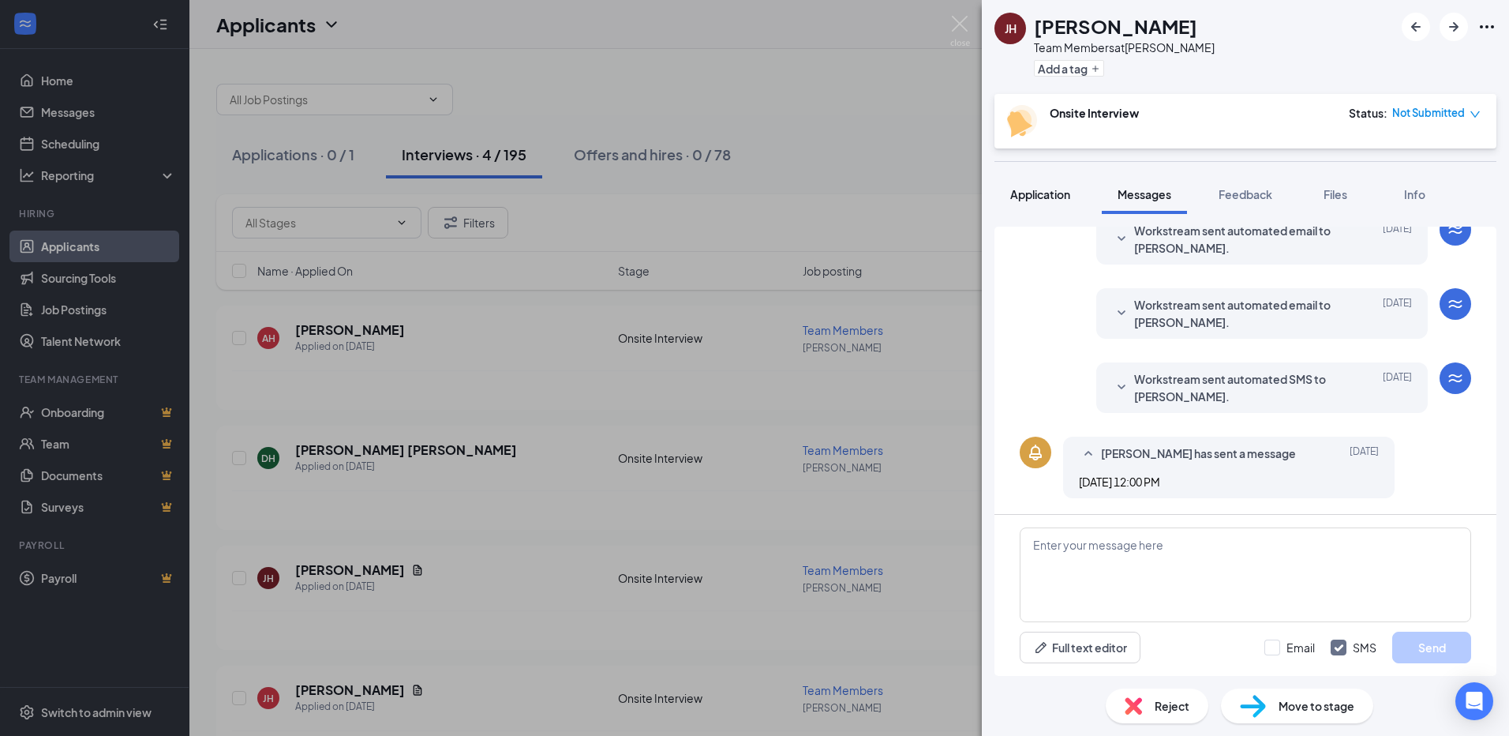
click at [1063, 202] on button "Application" at bounding box center [1041, 193] width 92 height 39
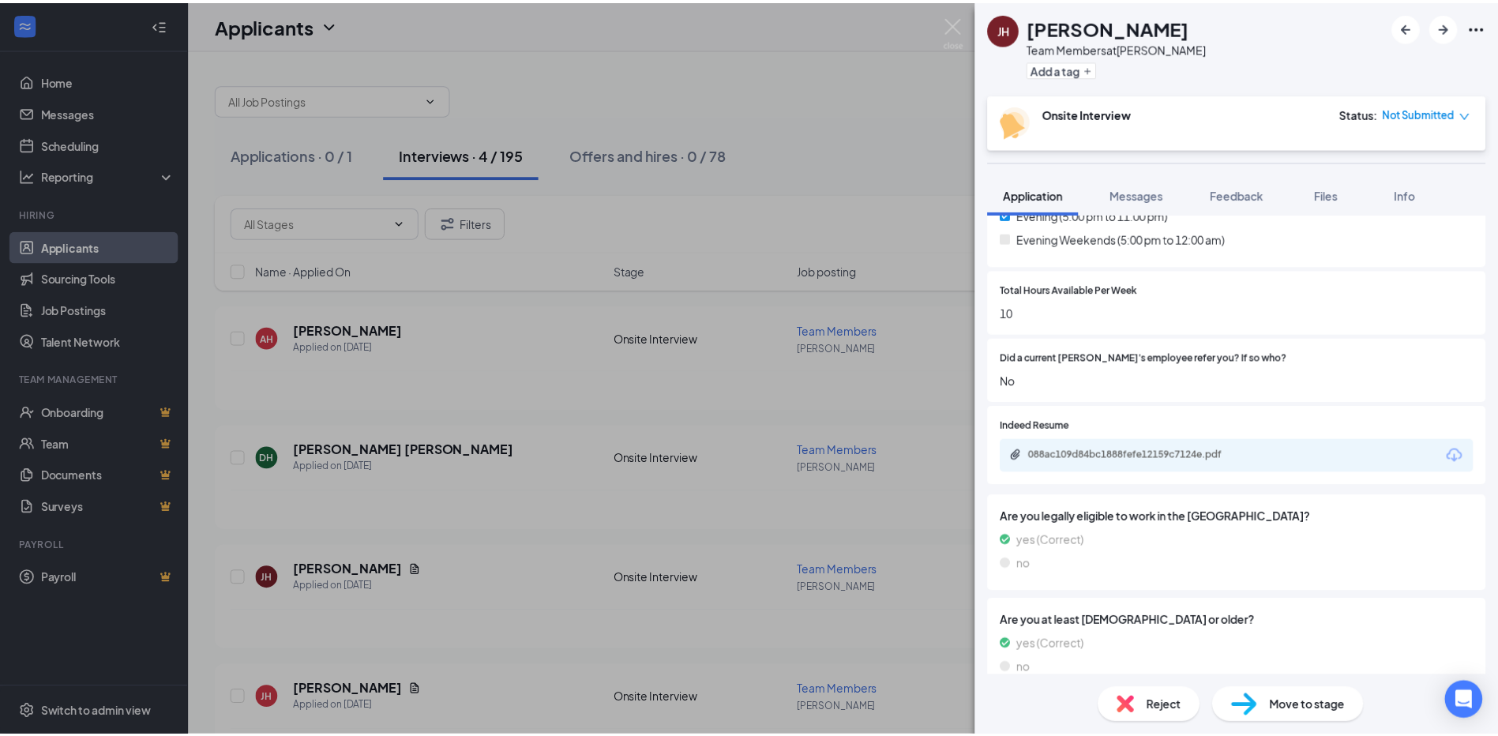
scroll to position [686, 0]
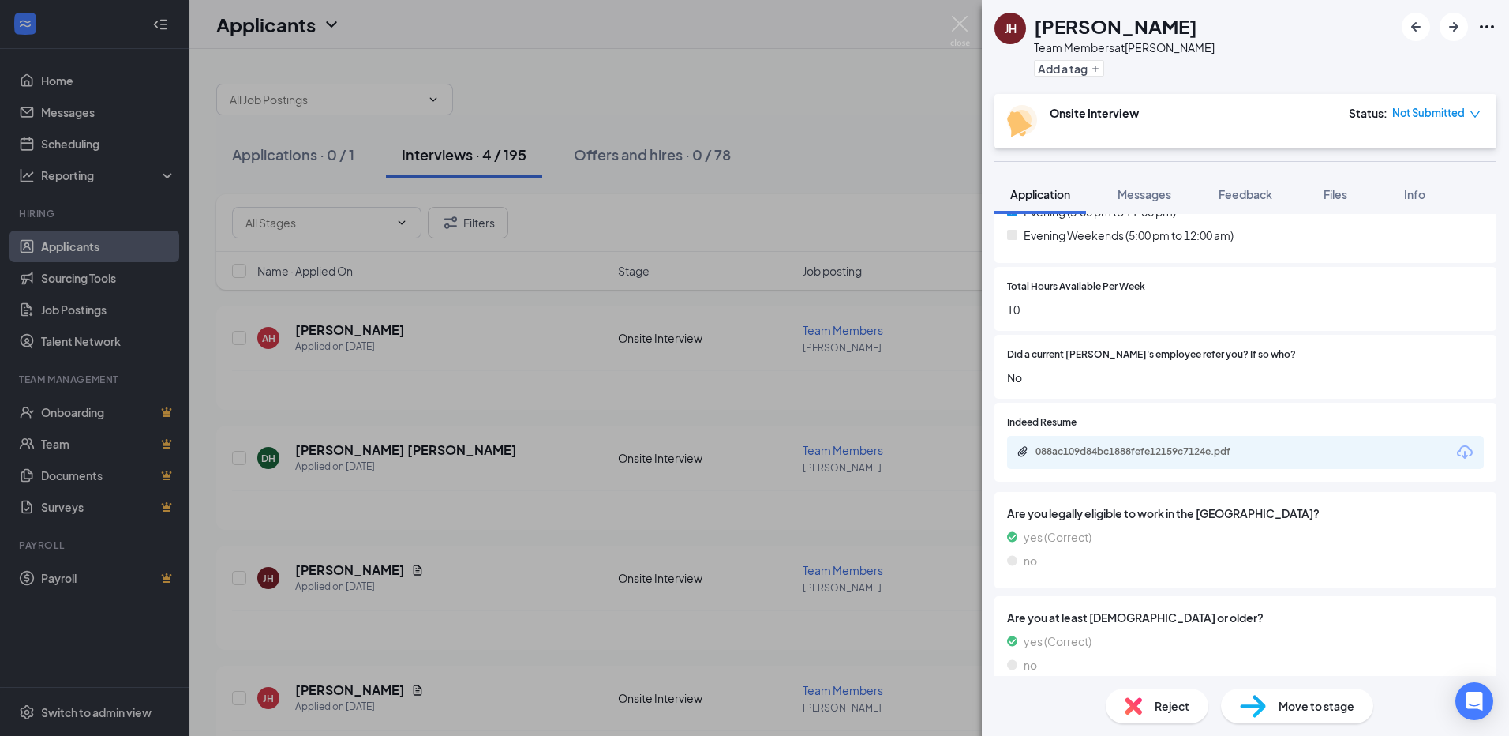
click at [778, 126] on div "[PERSON_NAME] [PERSON_NAME] Team Members at [PERSON_NAME] Add a tag Onsite Inte…" at bounding box center [754, 368] width 1509 height 736
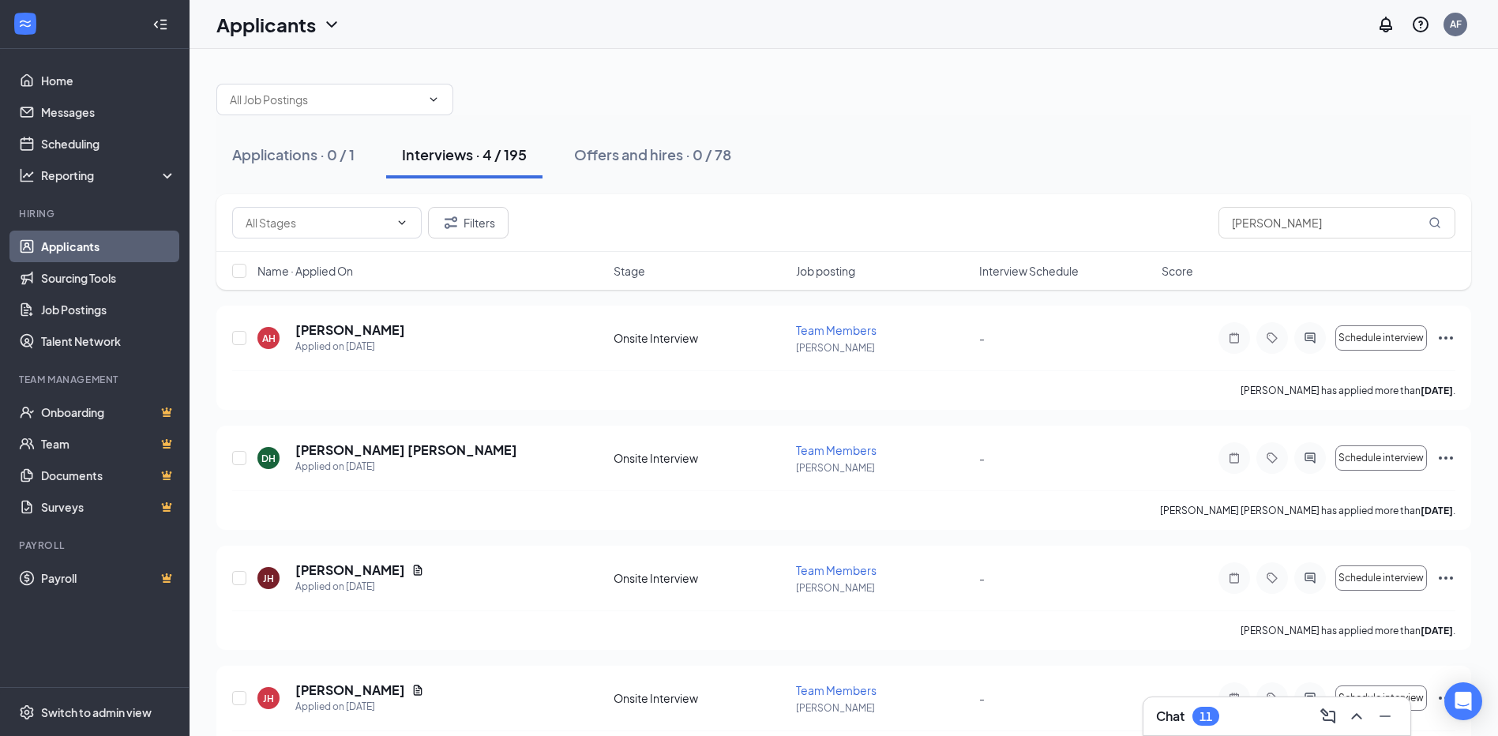
click at [778, 126] on div "Applications · 0 / 1 Interviews · 4 / 195 Offers and hires · 0 / 78" at bounding box center [843, 154] width 1254 height 79
